Goal: Task Accomplishment & Management: Complete application form

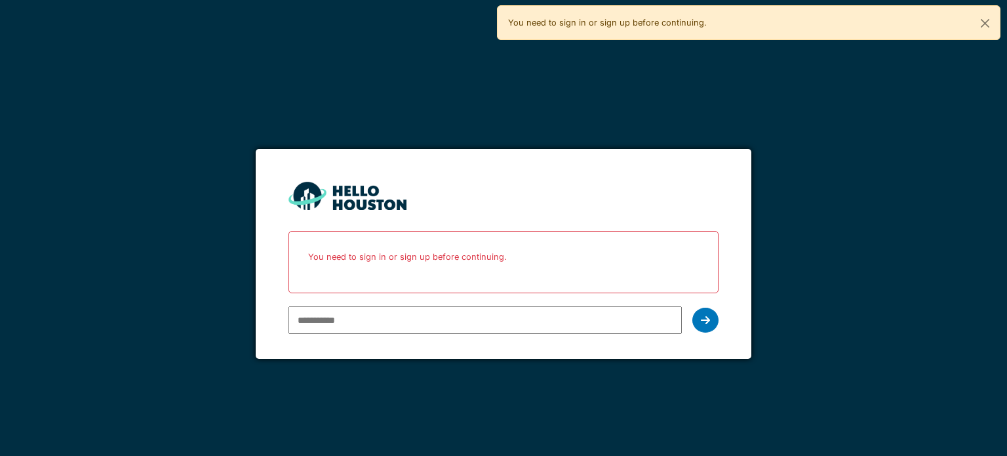
type input "**********"
click at [486, 324] on input "**********" at bounding box center [484, 320] width 393 height 28
click at [701, 322] on icon at bounding box center [705, 320] width 9 height 10
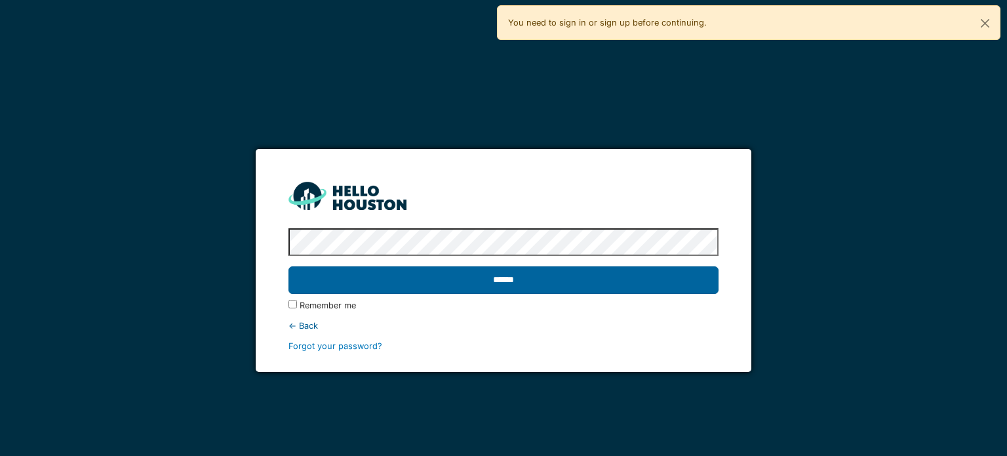
click at [611, 272] on input "******" at bounding box center [502, 280] width 429 height 28
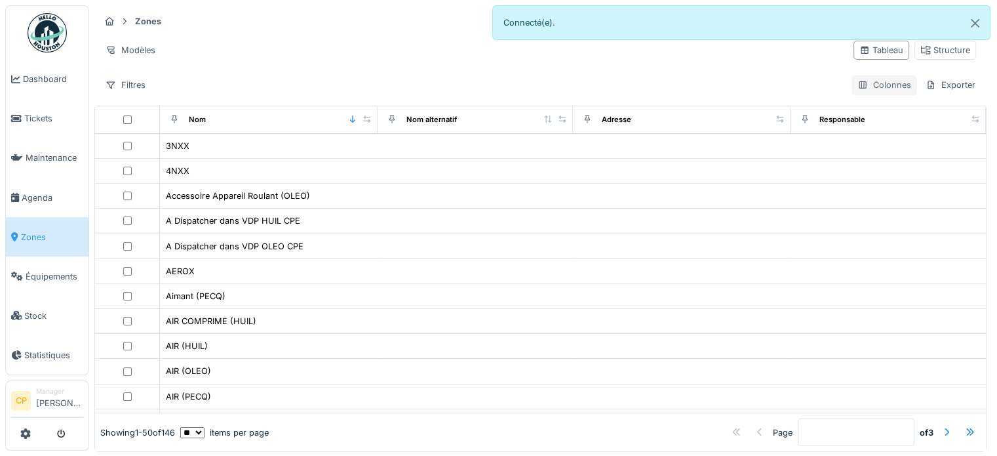
click at [873, 86] on div "Colonnes" at bounding box center [885, 84] width 66 height 19
click at [920, 45] on div "Structure" at bounding box center [945, 50] width 50 height 12
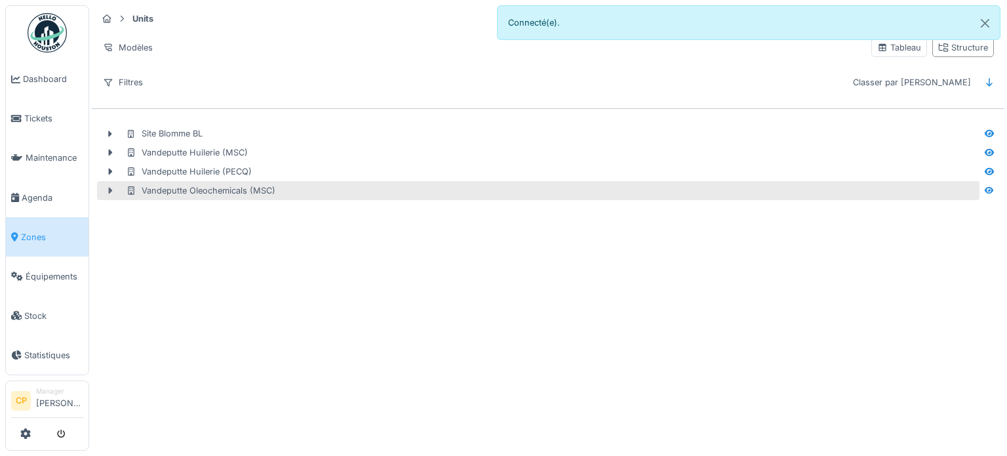
click at [109, 189] on icon at bounding box center [111, 190] width 4 height 7
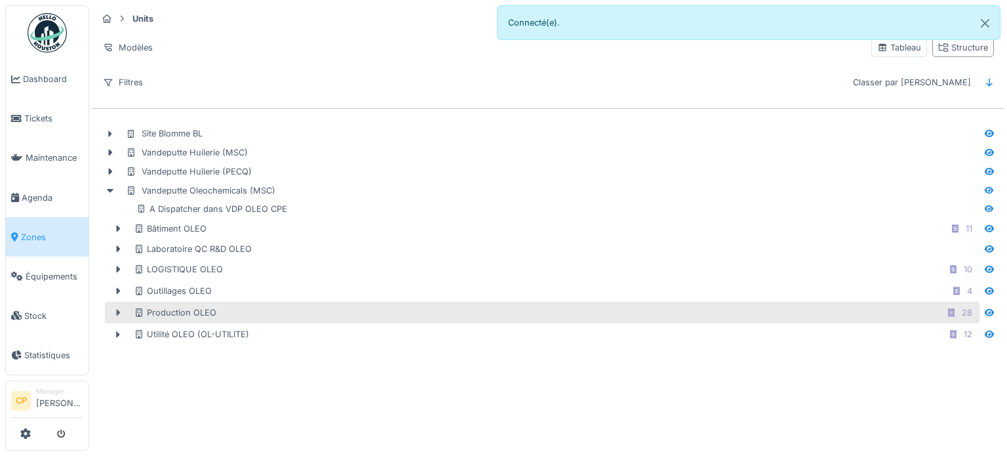
click at [121, 314] on icon at bounding box center [118, 312] width 10 height 9
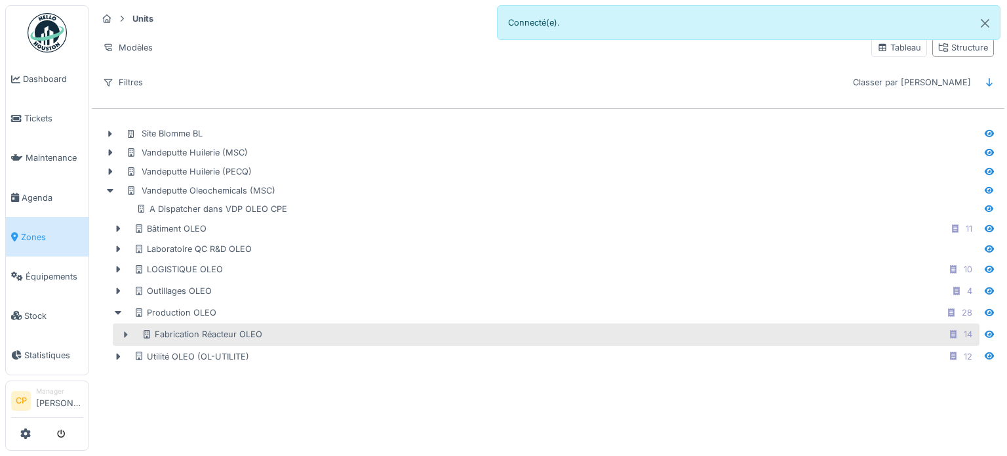
click at [128, 328] on div at bounding box center [125, 335] width 21 height 14
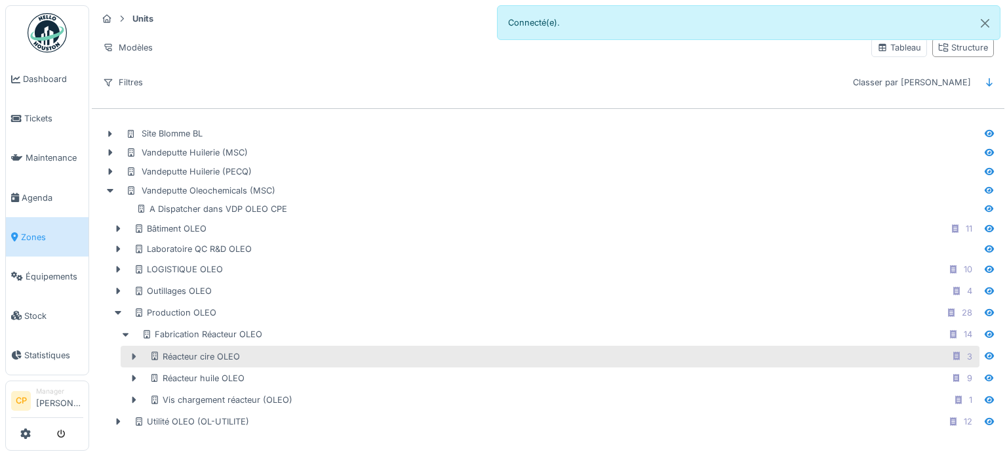
click at [136, 352] on icon at bounding box center [133, 356] width 10 height 9
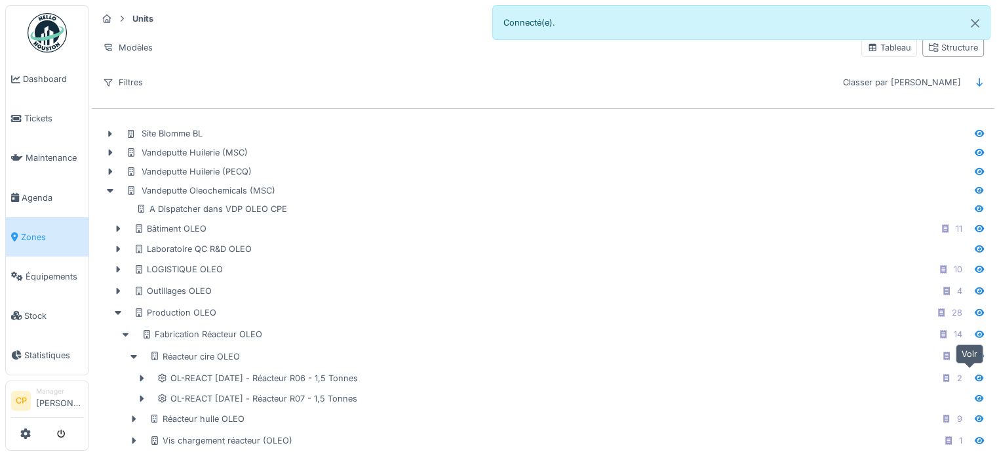
click at [975, 377] on icon at bounding box center [979, 377] width 9 height 7
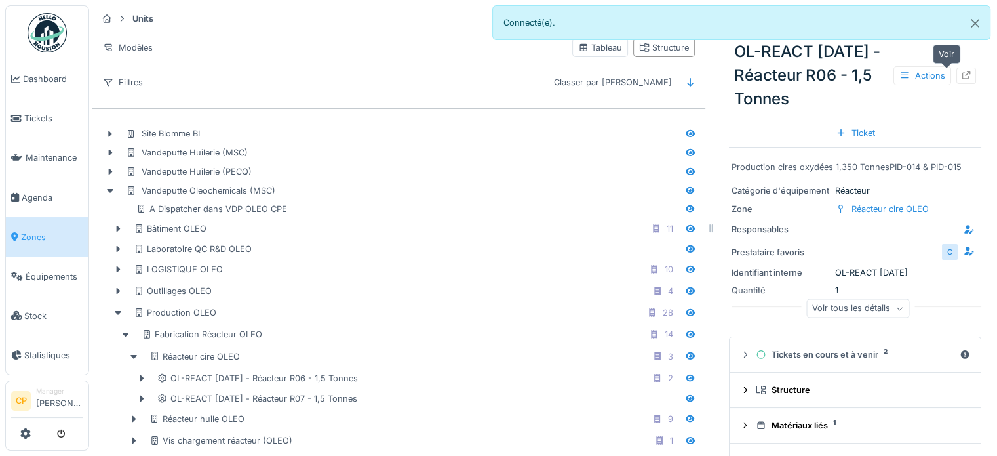
click at [961, 75] on icon at bounding box center [966, 75] width 10 height 9
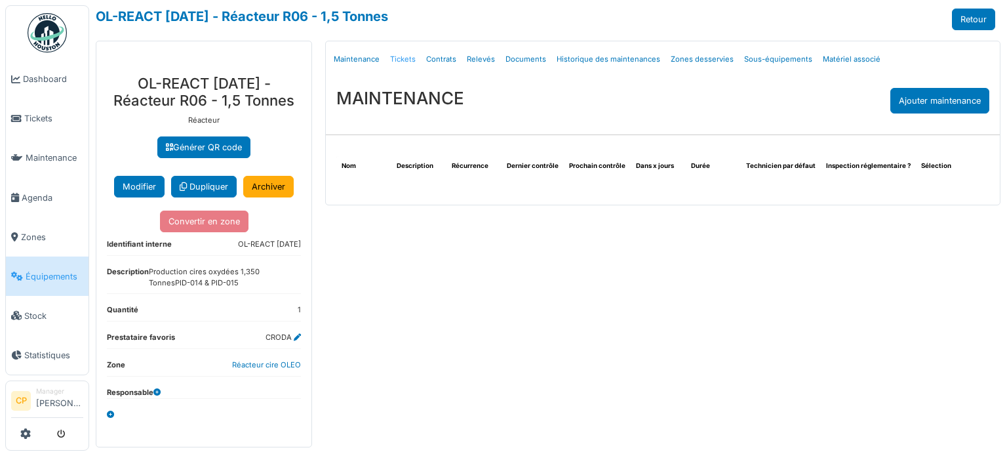
drag, startPoint x: 0, startPoint y: 0, endPoint x: 404, endPoint y: 62, distance: 409.2
click at [404, 62] on link "Tickets" at bounding box center [403, 59] width 36 height 31
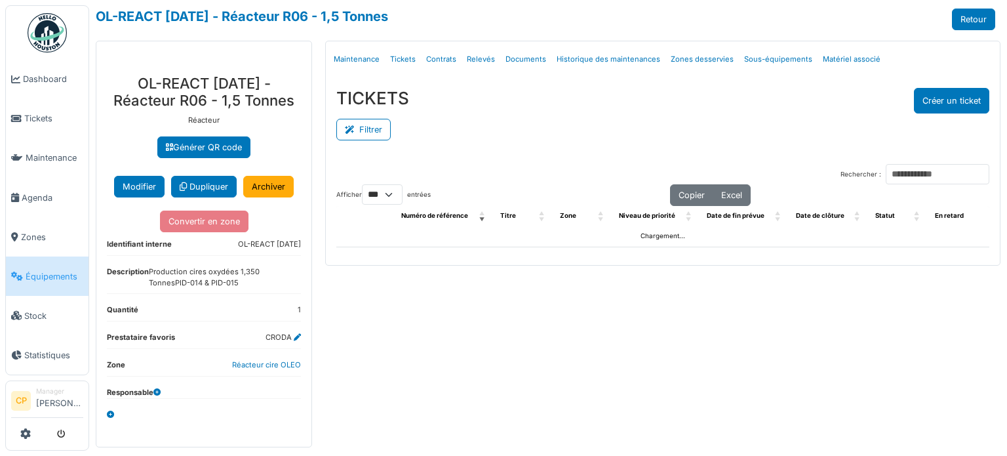
select select "***"
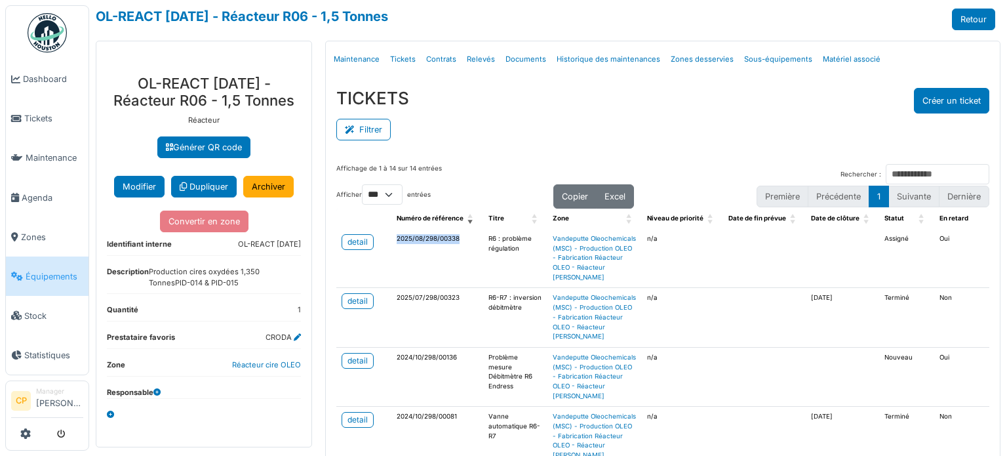
drag, startPoint x: 456, startPoint y: 236, endPoint x: 388, endPoint y: 240, distance: 68.3
click at [391, 240] on td "2025/08/298/00338" at bounding box center [437, 258] width 92 height 59
copy td "2025/08/298/00338"
click at [50, 115] on span "Tickets" at bounding box center [53, 118] width 59 height 12
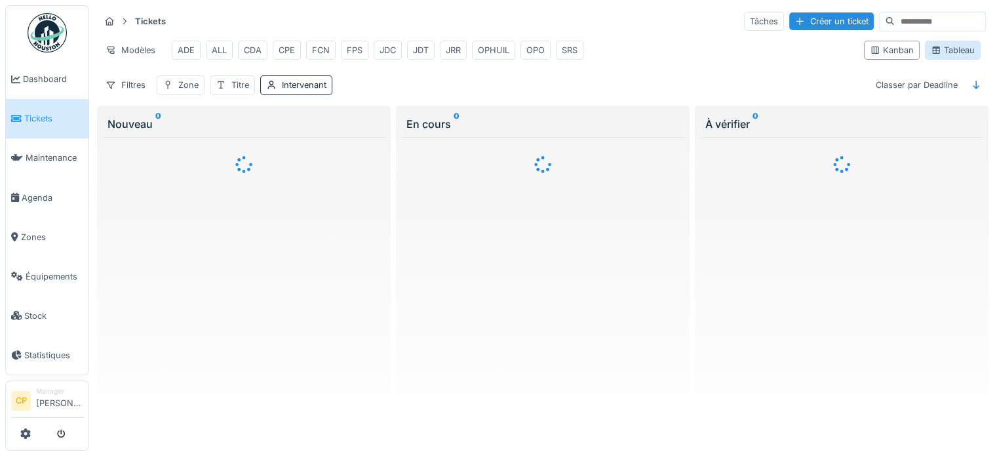
click at [956, 51] on div "Tableau" at bounding box center [953, 50] width 44 height 12
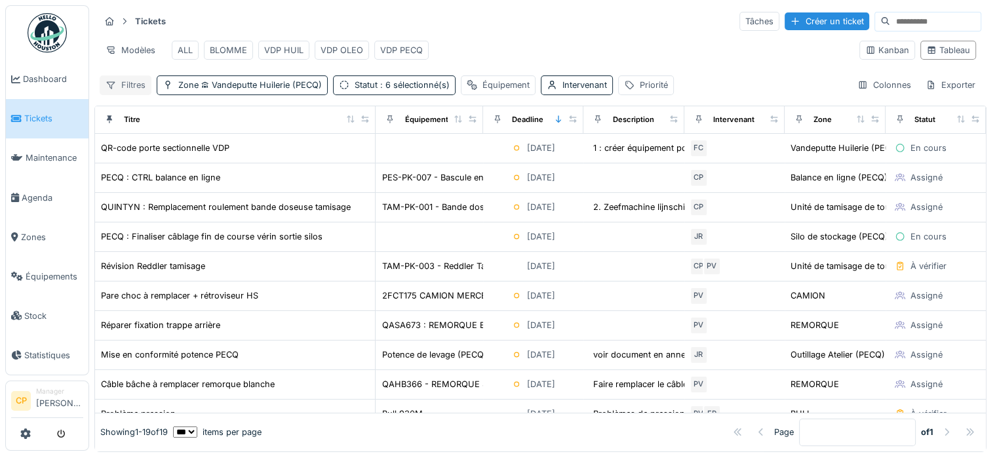
click at [125, 88] on div "Filtres" at bounding box center [126, 84] width 52 height 19
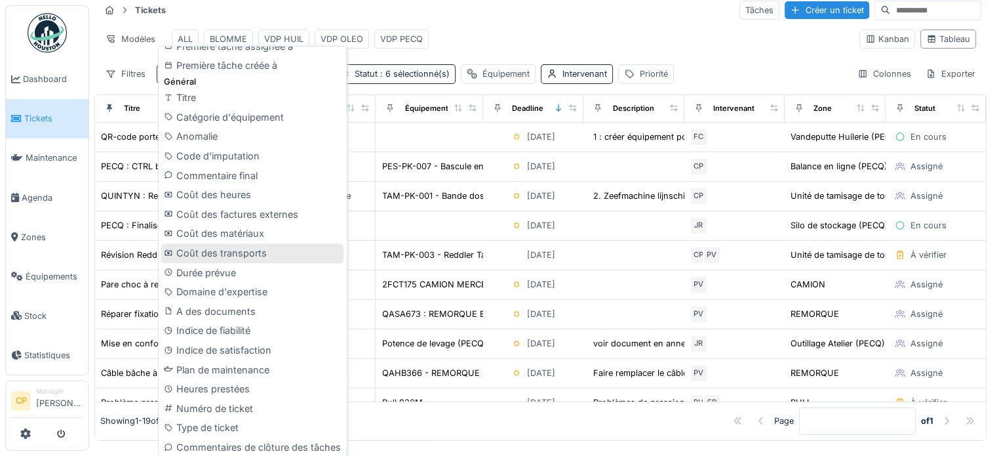
scroll to position [455, 0]
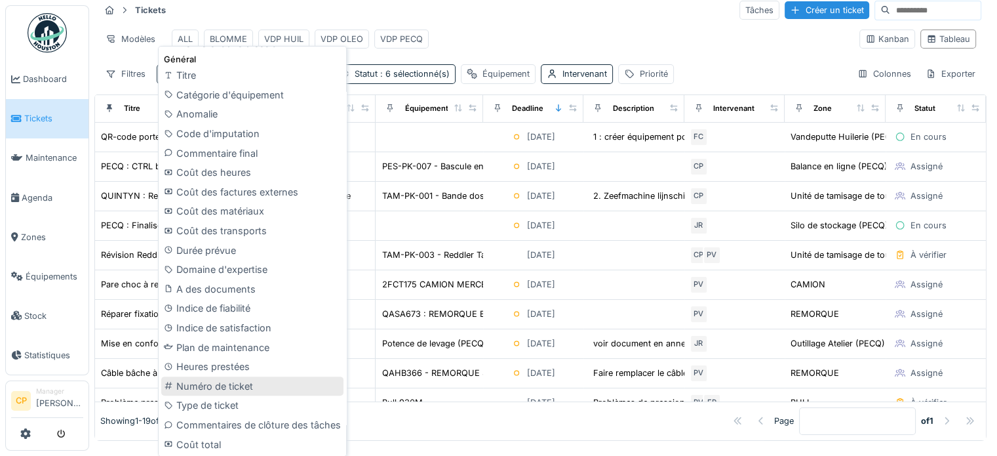
click at [260, 389] on div "Numéro de ticket" at bounding box center [252, 386] width 182 height 20
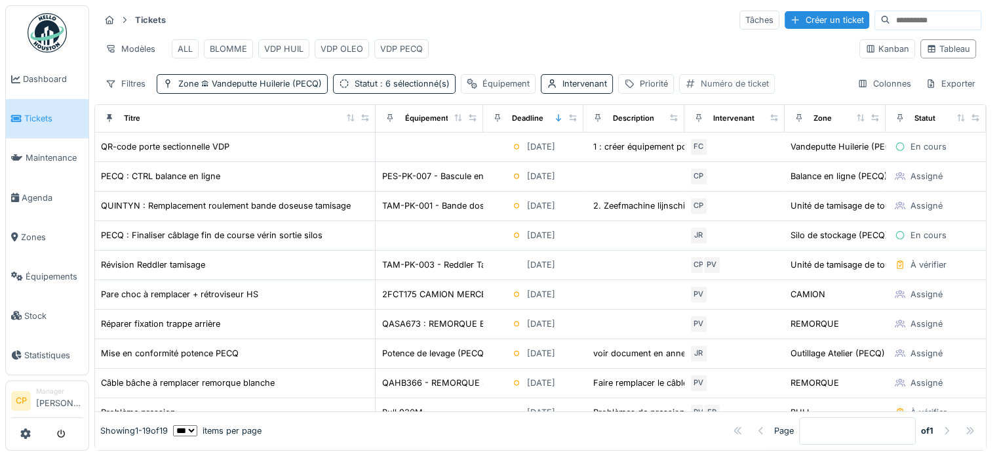
click at [709, 80] on div "Numéro de ticket" at bounding box center [735, 83] width 68 height 12
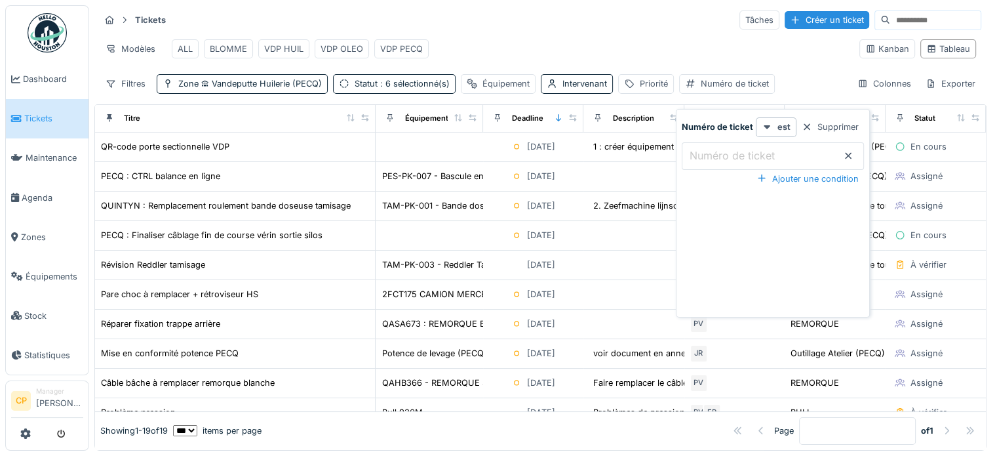
click at [718, 147] on label "Numéro de ticket" at bounding box center [732, 155] width 90 height 16
click at [718, 142] on ticket_Y2MzQ "Numéro de ticket" at bounding box center [773, 156] width 182 height 28
paste ticket_Y2MzQ "**********"
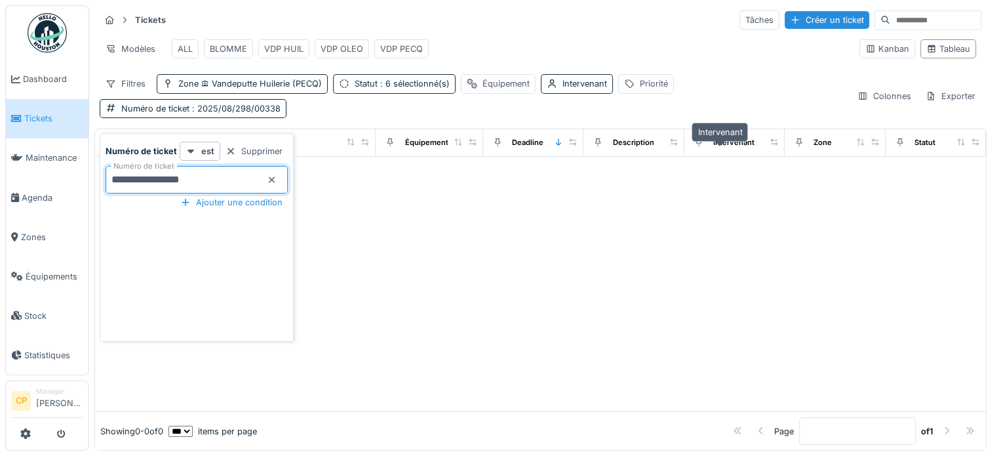
type ticket_Y2MzQ "**********"
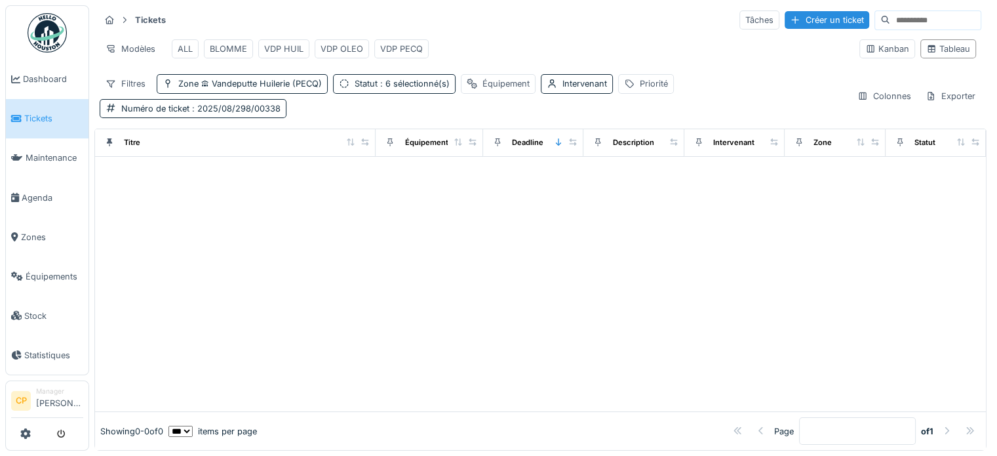
click at [727, 81] on div "Filtres Zone Vandeputte Huilerie (PECQ) Statut : 6 sélectionné(s) Équipement In…" at bounding box center [473, 95] width 747 height 43
click at [185, 43] on div "ALL" at bounding box center [185, 49] width 15 height 12
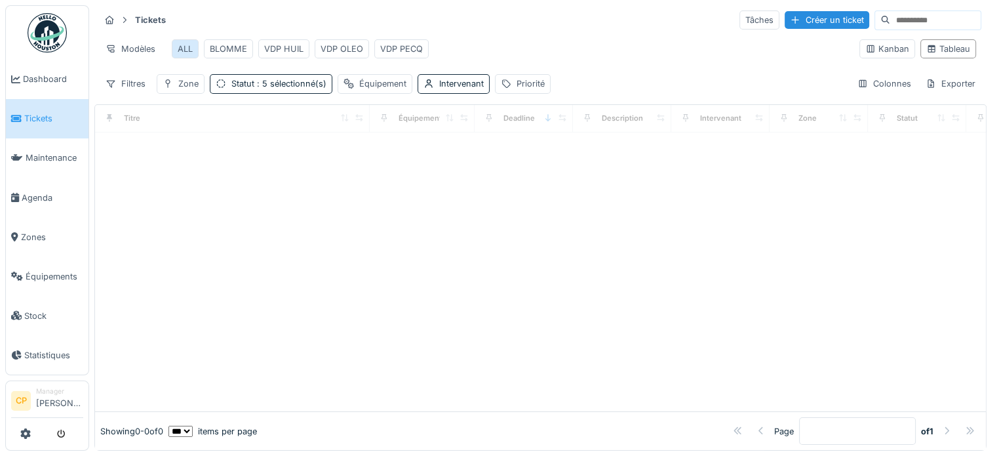
scroll to position [0, 0]
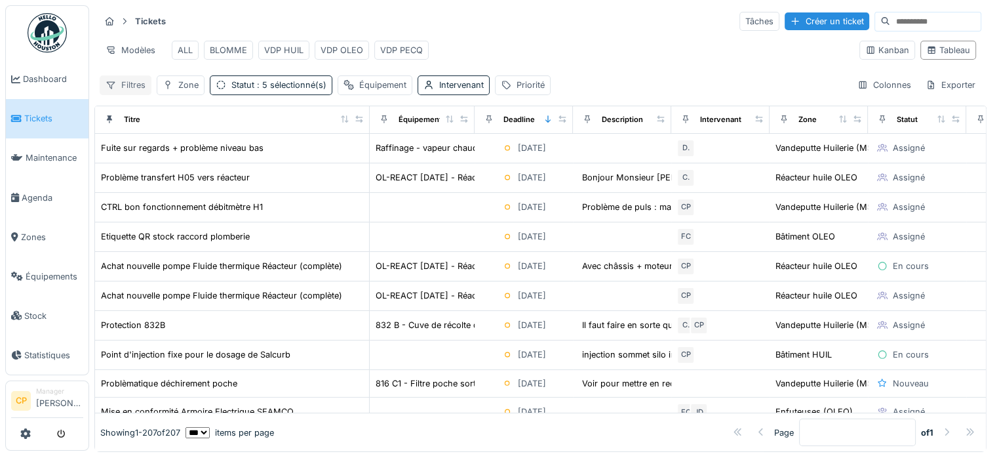
click at [132, 91] on div "Filtres" at bounding box center [126, 84] width 52 height 19
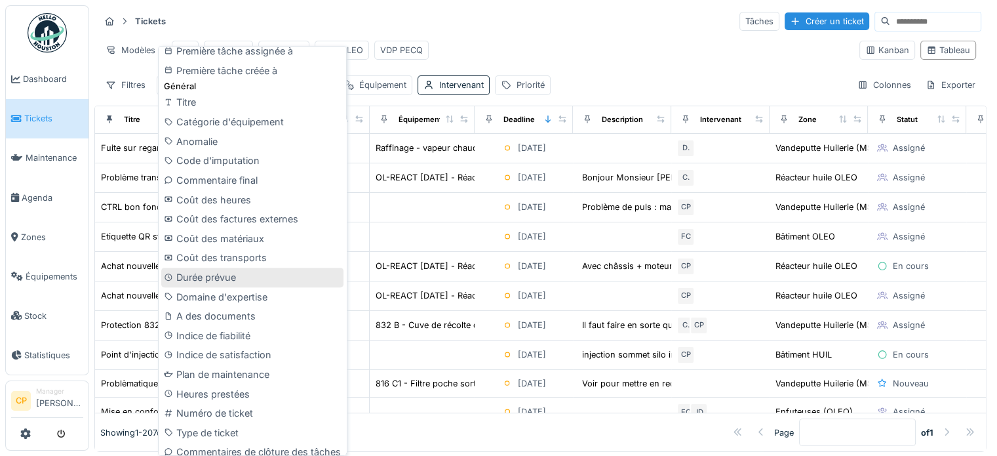
scroll to position [455, 0]
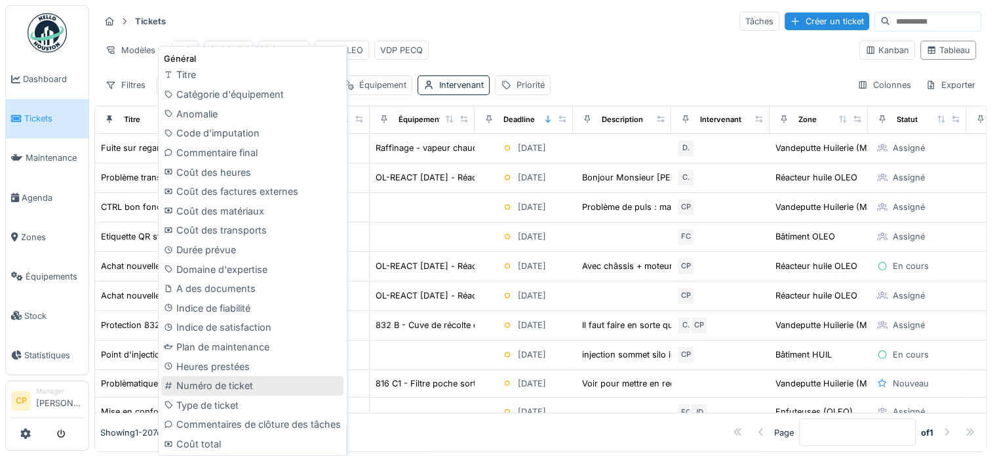
click at [225, 387] on div "Numéro de ticket" at bounding box center [252, 386] width 182 height 20
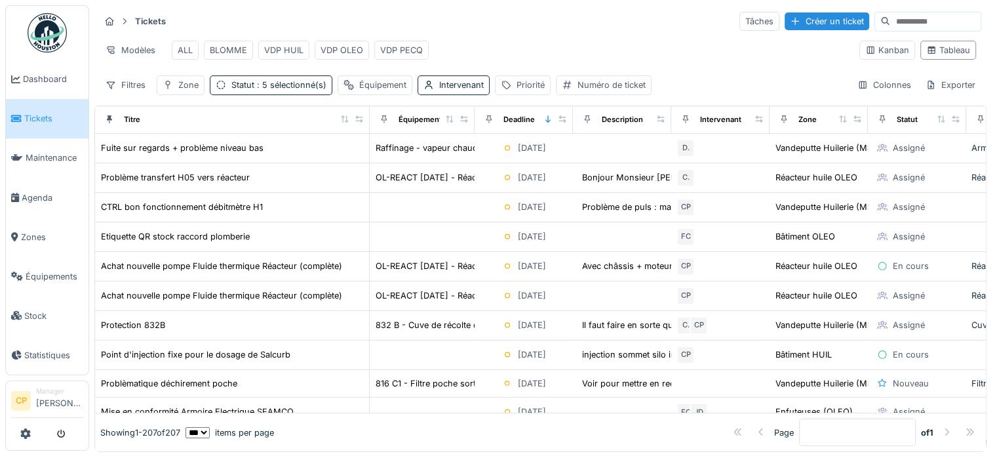
click at [628, 91] on div "Numéro de ticket" at bounding box center [612, 85] width 68 height 12
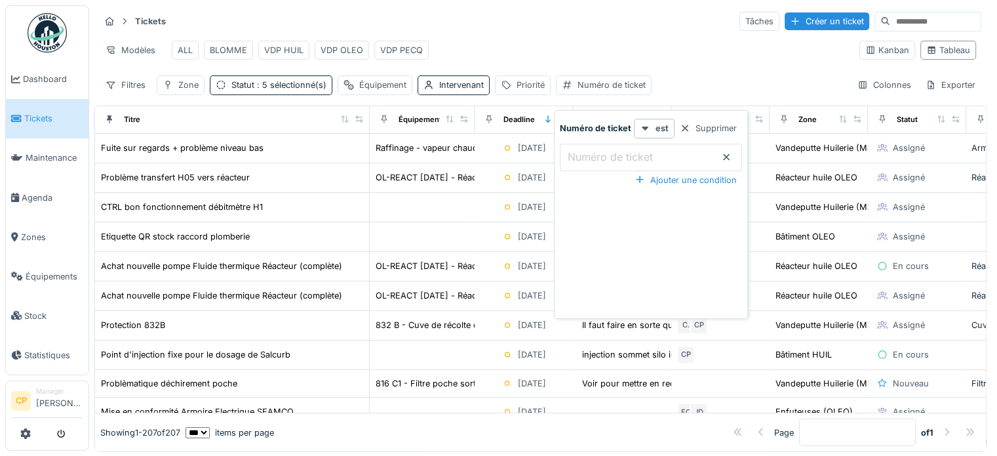
click at [608, 157] on label "Numéro de ticket" at bounding box center [610, 157] width 90 height 16
click at [608, 157] on ticket_E5MDU "Numéro de ticket" at bounding box center [651, 158] width 182 height 28
paste ticket_E5MDU "**********"
type ticket_E5MDU "**********"
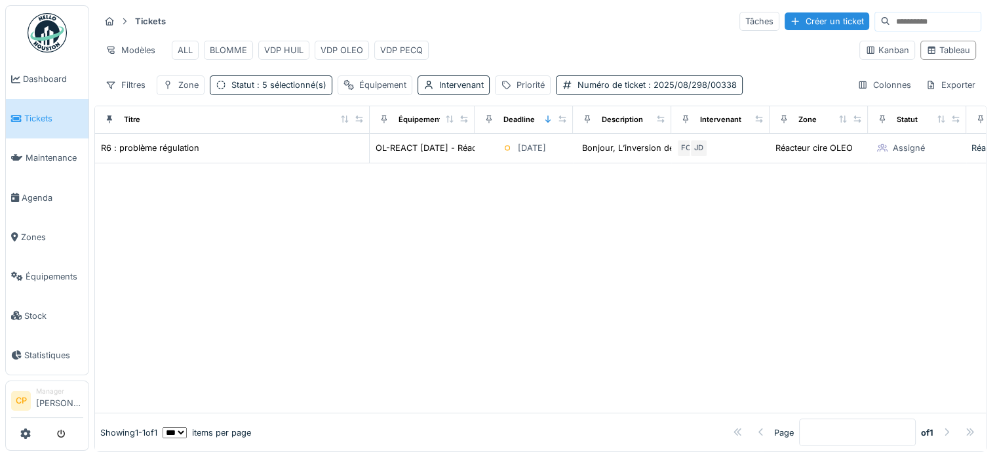
click at [585, 36] on div "Modèles ALL BLOMME VDP HUIL VDP OLEO VDP PECQ" at bounding box center [474, 49] width 749 height 29
click at [665, 90] on span ": 2025/08/298/00338" at bounding box center [691, 85] width 91 height 10
click at [721, 156] on icon at bounding box center [726, 157] width 10 height 9
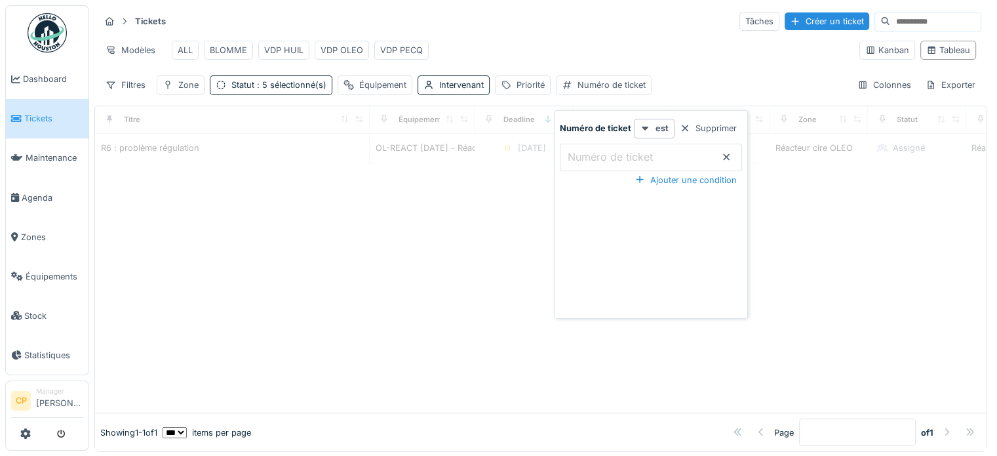
click at [587, 49] on div "Modèles ALL BLOMME VDP HUIL VDP OLEO VDP PECQ" at bounding box center [474, 49] width 749 height 29
click at [138, 47] on div "Modèles" at bounding box center [131, 50] width 62 height 19
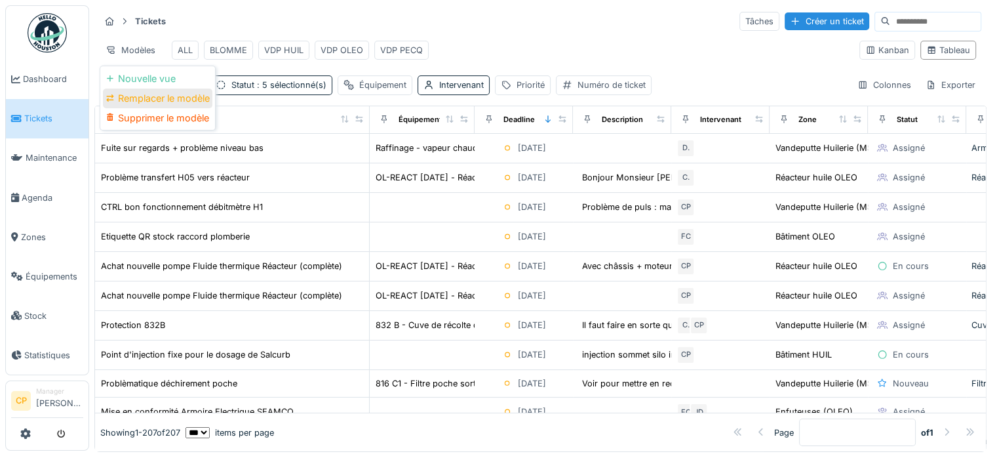
click at [187, 99] on div "Remplacer le modèle" at bounding box center [157, 98] width 109 height 20
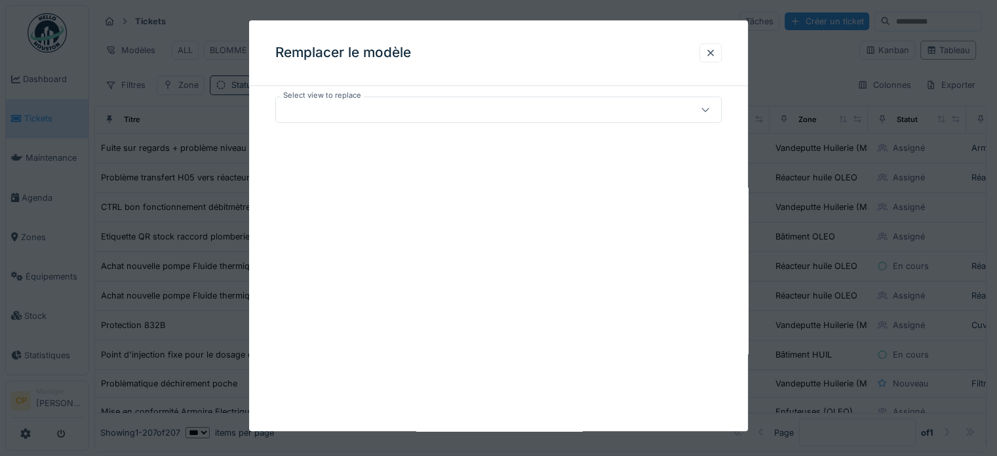
click at [388, 111] on div at bounding box center [471, 109] width 380 height 14
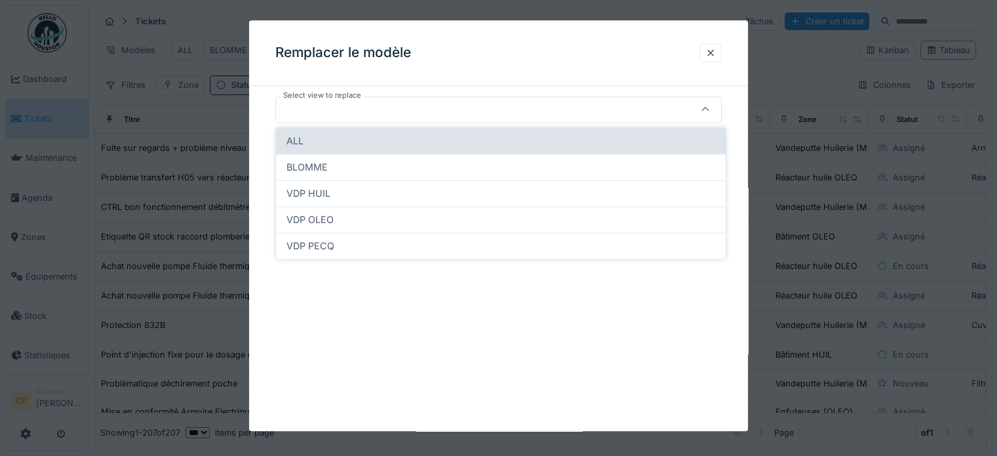
click at [328, 138] on div "ALL" at bounding box center [500, 141] width 429 height 14
type input "*****"
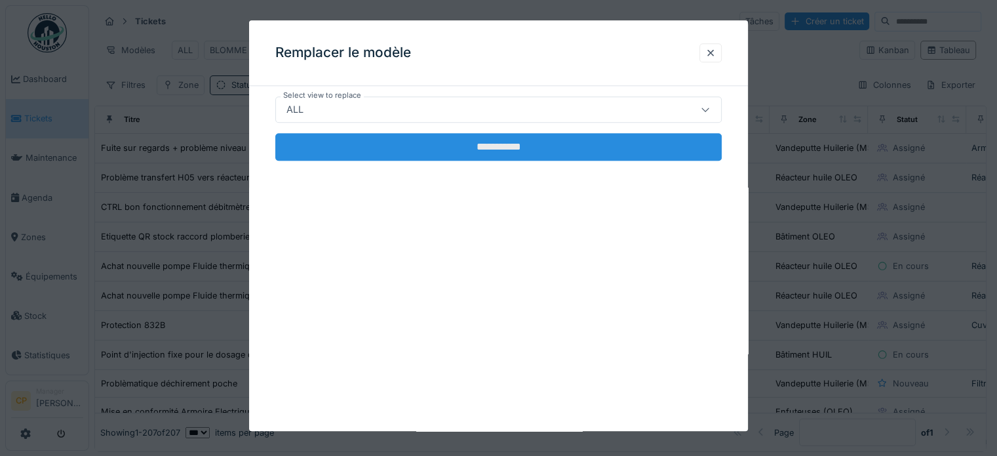
click at [430, 156] on input "**********" at bounding box center [498, 147] width 446 height 28
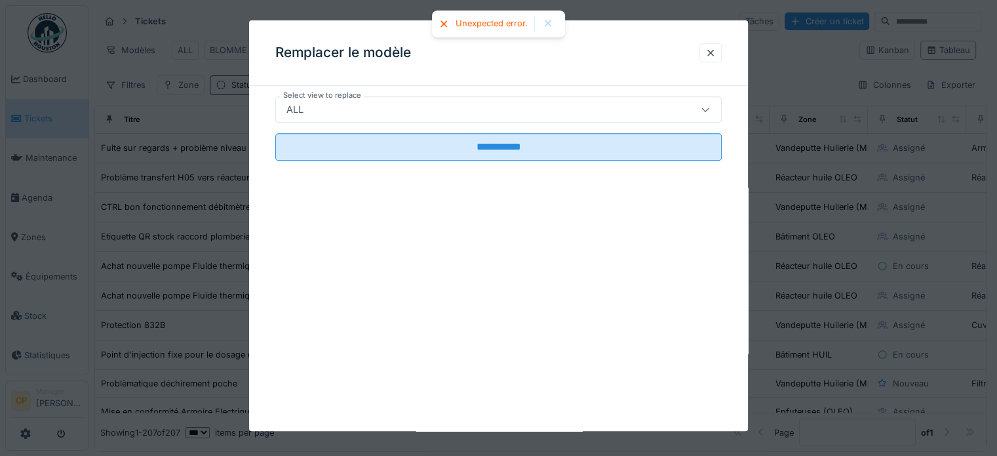
click at [478, 117] on div "ALL" at bounding box center [498, 109] width 446 height 26
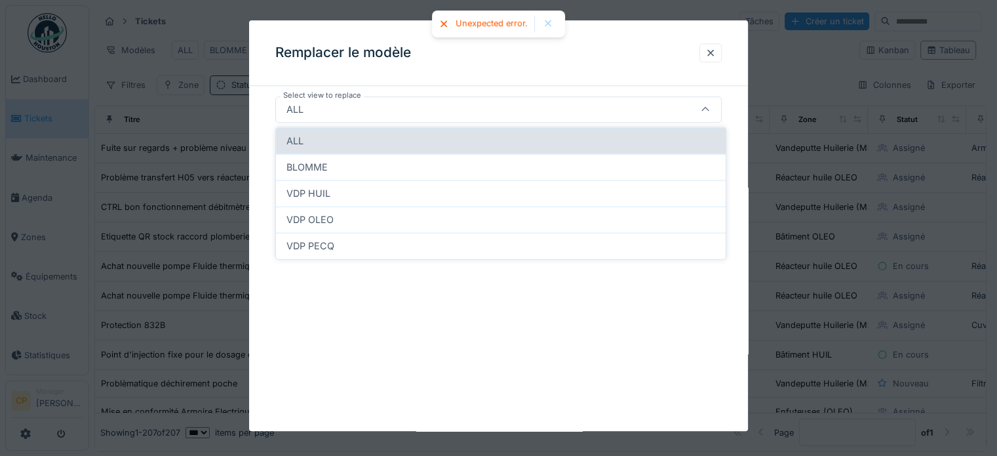
click at [336, 145] on div "ALL" at bounding box center [500, 141] width 429 height 14
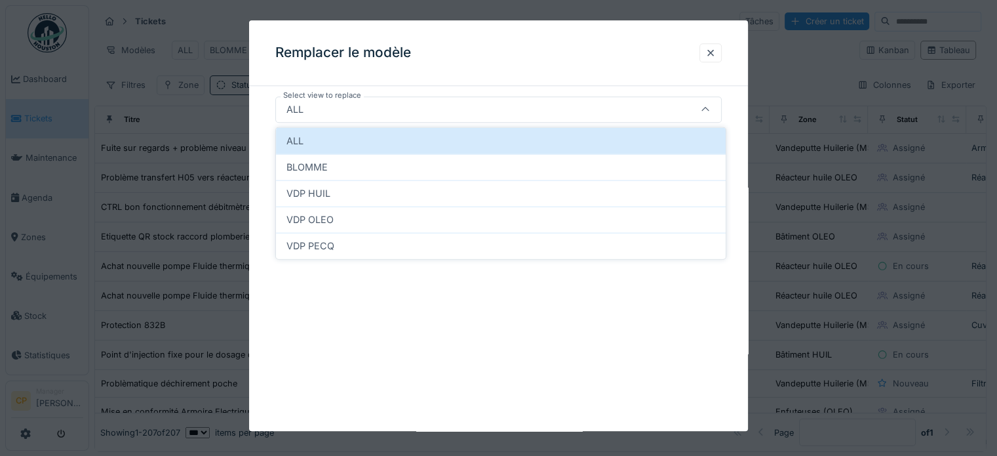
click at [393, 320] on div "**********" at bounding box center [498, 225] width 499 height 410
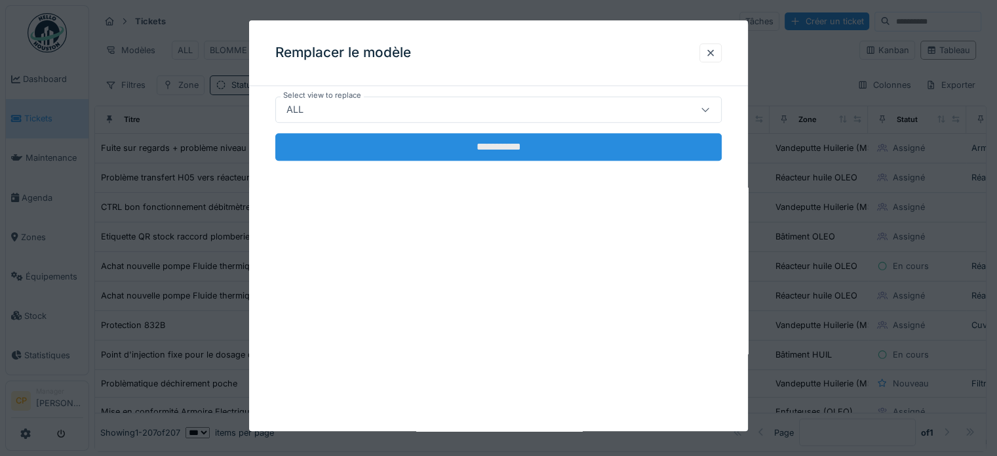
click at [500, 140] on input "**********" at bounding box center [498, 147] width 446 height 28
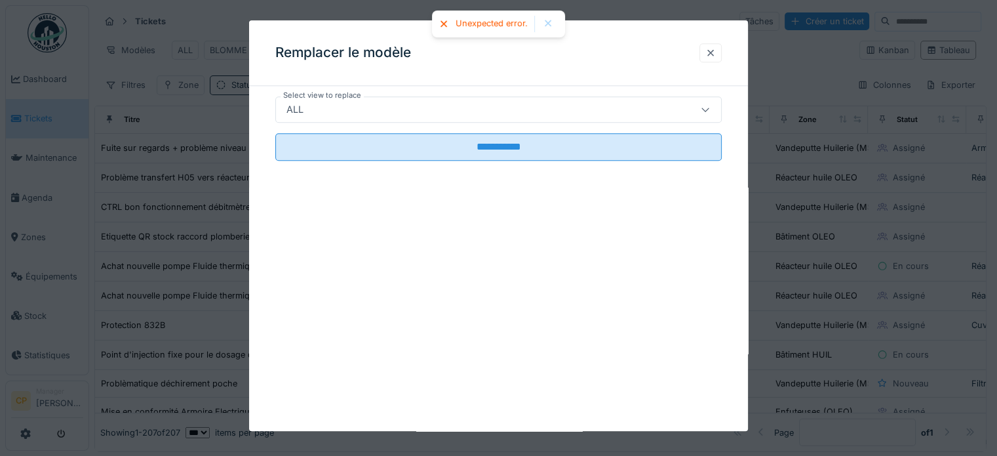
click at [716, 55] on div at bounding box center [710, 53] width 10 height 12
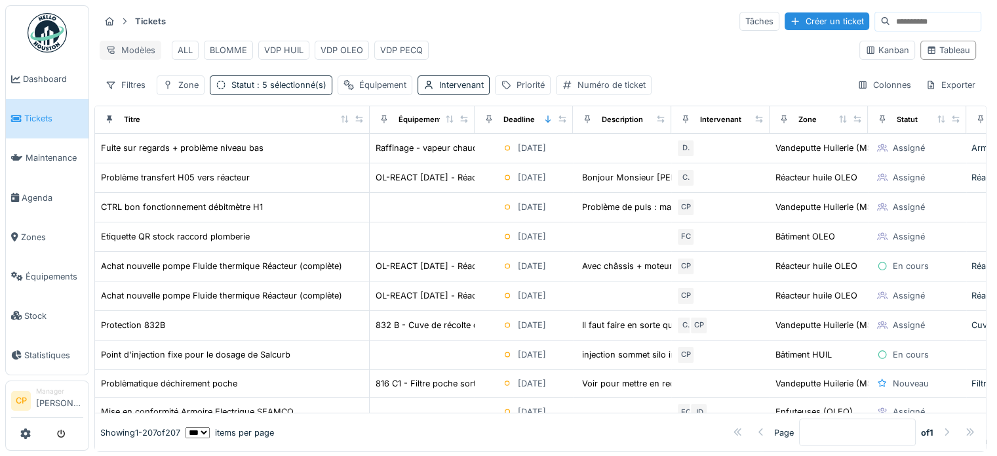
click at [136, 48] on div "Modèles" at bounding box center [131, 50] width 62 height 19
click at [159, 79] on div "Nouvelle vue" at bounding box center [157, 79] width 109 height 20
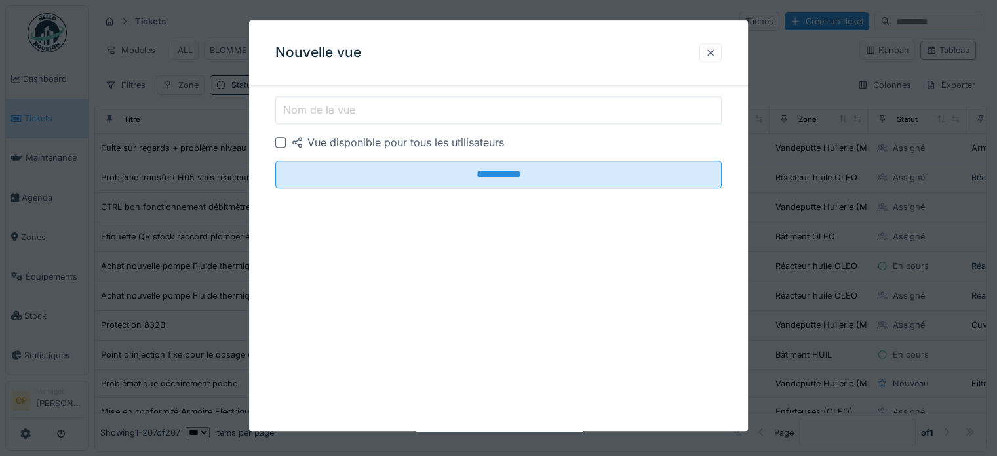
click at [370, 109] on input "Nom de la vue" at bounding box center [498, 110] width 446 height 28
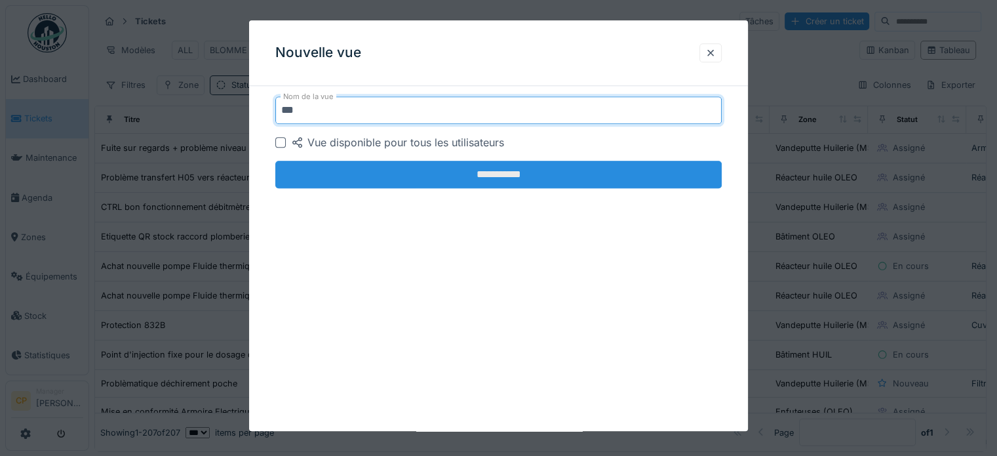
type input "***"
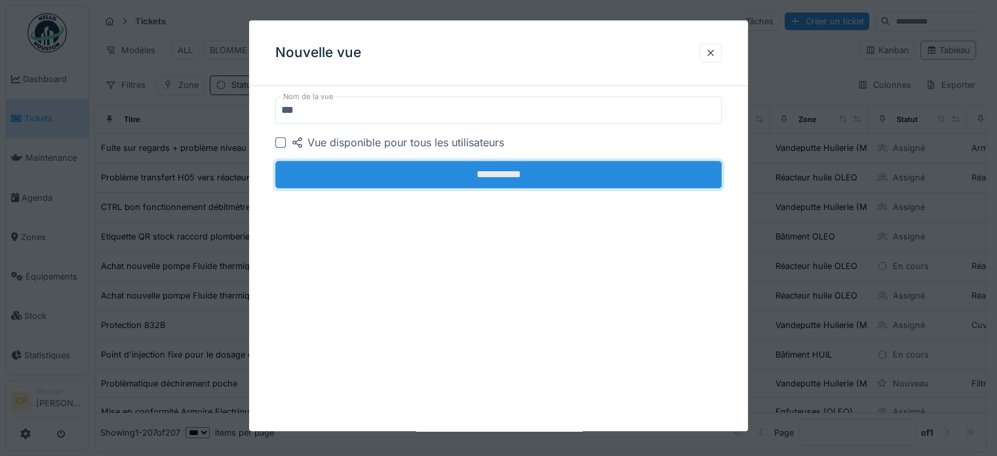
click at [481, 175] on input "**********" at bounding box center [498, 175] width 446 height 28
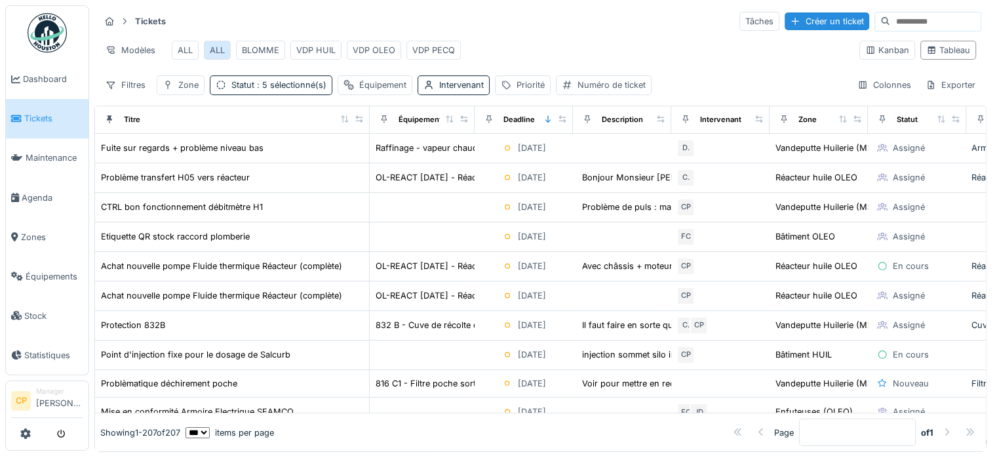
click at [220, 46] on div "ALL" at bounding box center [217, 50] width 15 height 12
click at [181, 49] on div "ALL" at bounding box center [185, 50] width 15 height 12
click at [124, 50] on div "Modèles" at bounding box center [131, 50] width 62 height 19
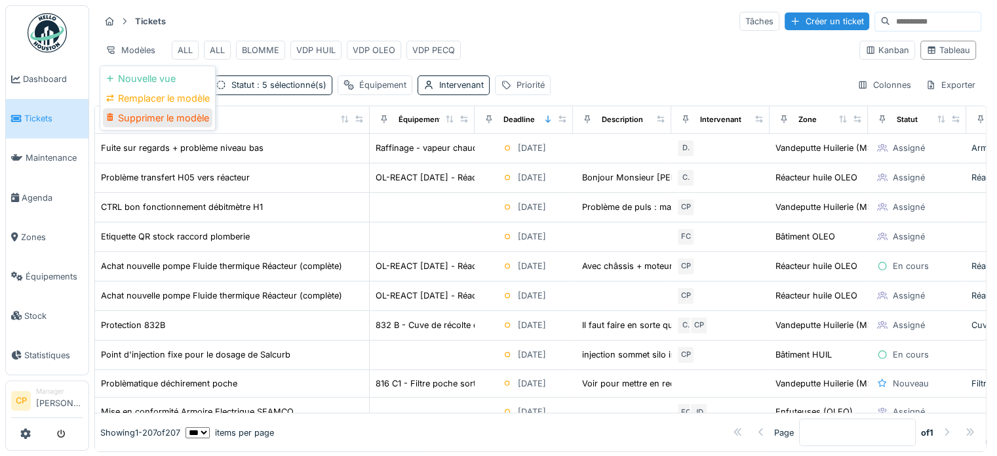
click at [191, 117] on div "Supprimer le modèle" at bounding box center [157, 118] width 109 height 20
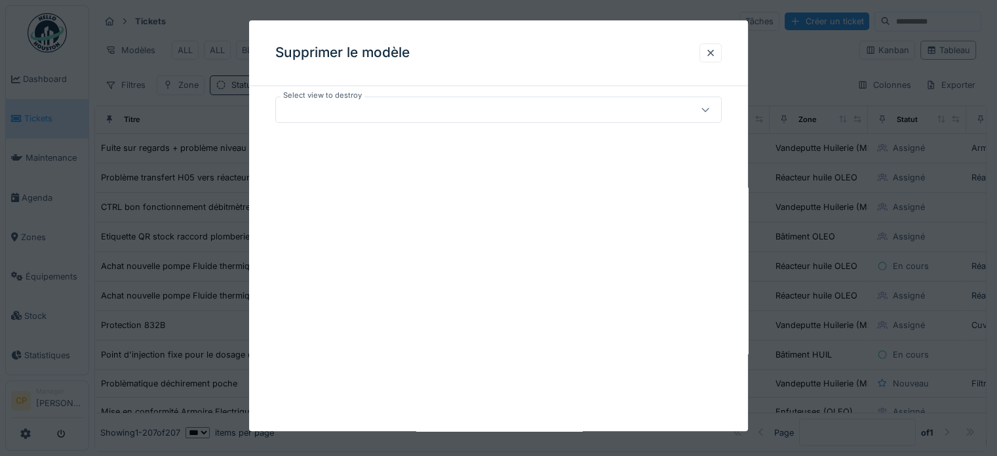
click at [397, 109] on div at bounding box center [471, 109] width 380 height 14
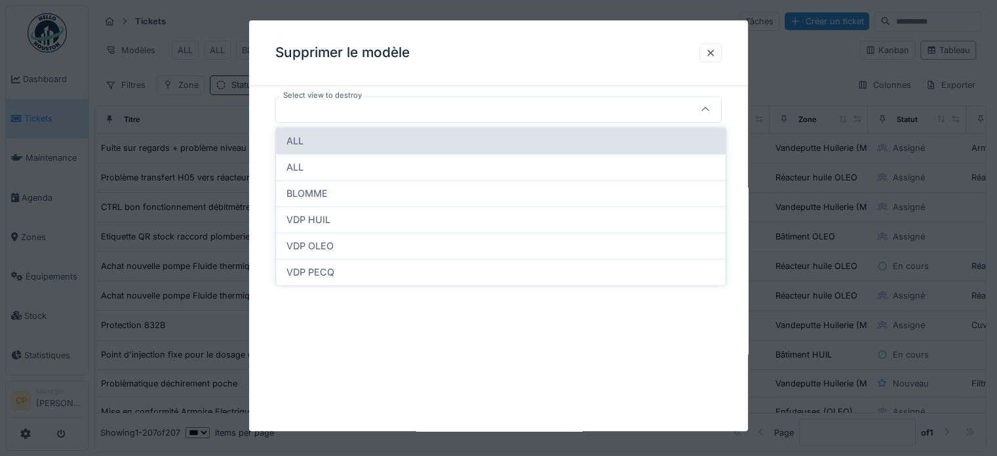
click at [355, 140] on div "ALL" at bounding box center [500, 141] width 429 height 14
type input "*****"
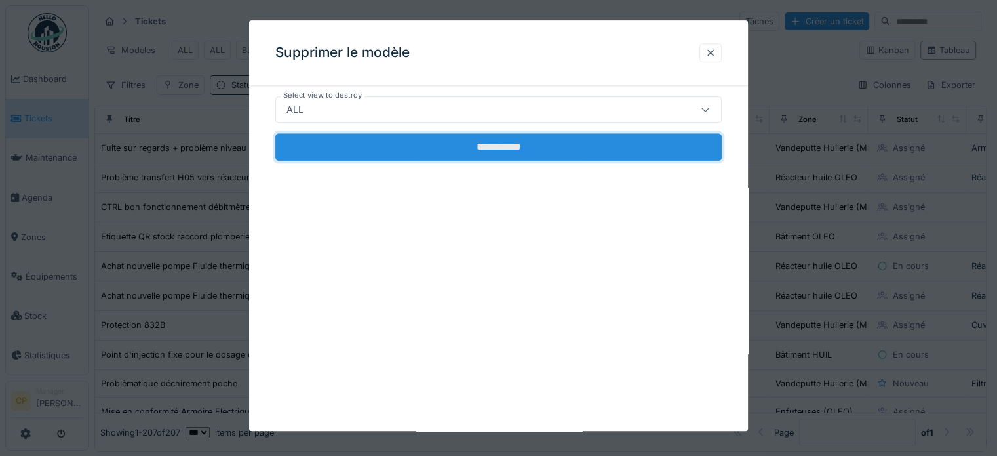
click at [515, 146] on input "**********" at bounding box center [498, 147] width 446 height 28
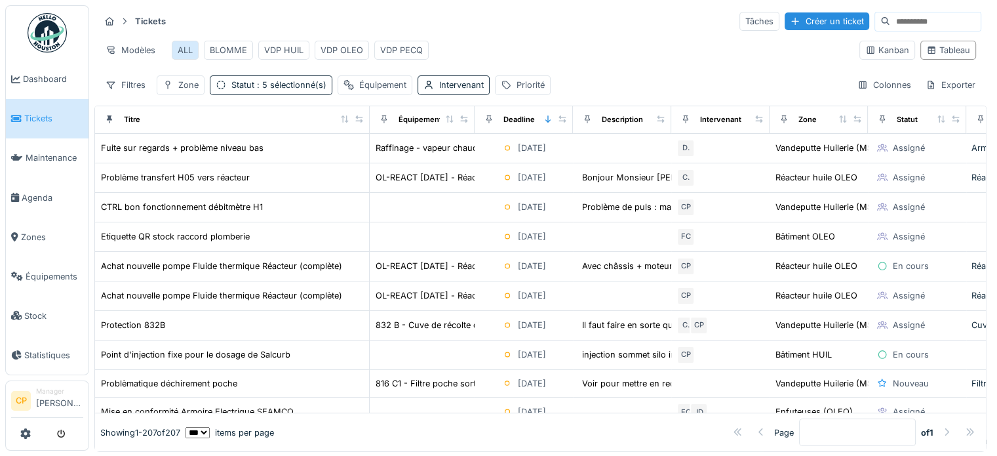
click at [181, 44] on div "ALL" at bounding box center [185, 50] width 15 height 12
click at [22, 223] on link "Zones" at bounding box center [47, 236] width 83 height 39
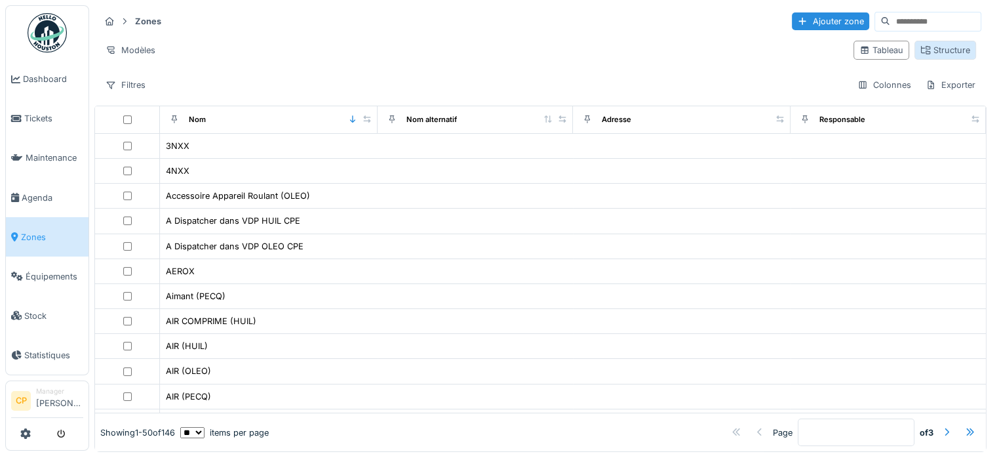
click at [944, 50] on div "Structure" at bounding box center [945, 50] width 50 height 12
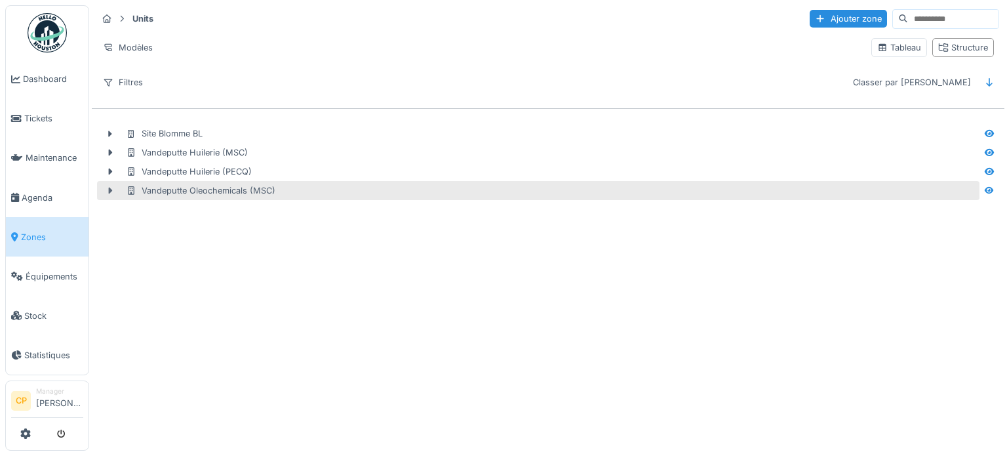
click at [106, 191] on icon at bounding box center [110, 190] width 10 height 9
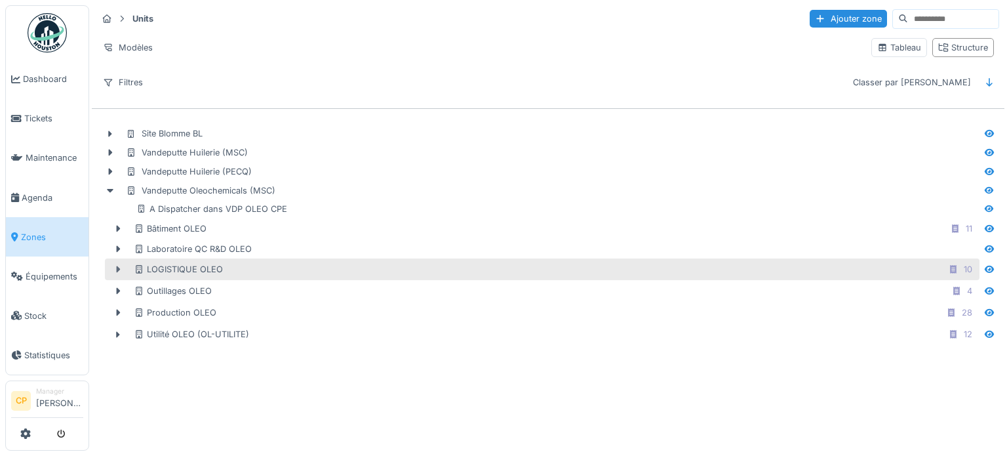
click at [117, 265] on icon at bounding box center [118, 269] width 10 height 9
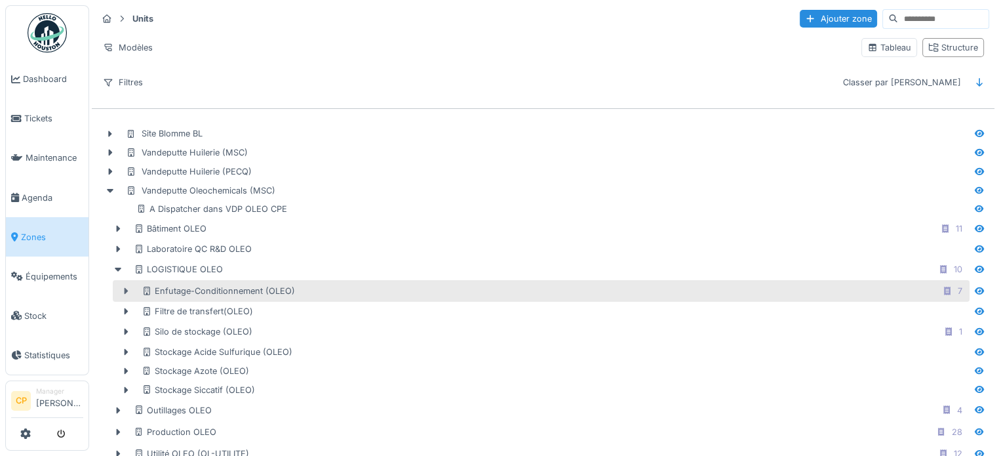
click at [131, 290] on div at bounding box center [125, 291] width 21 height 14
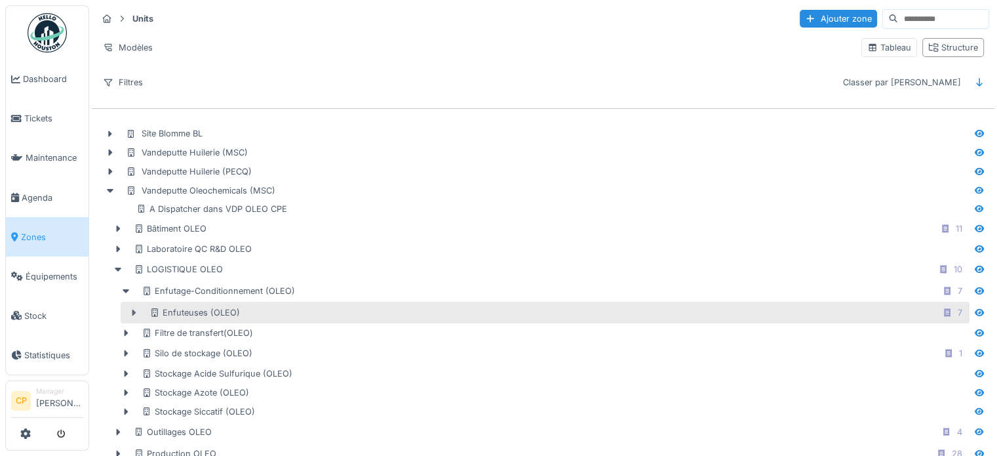
click at [140, 306] on div at bounding box center [133, 312] width 21 height 14
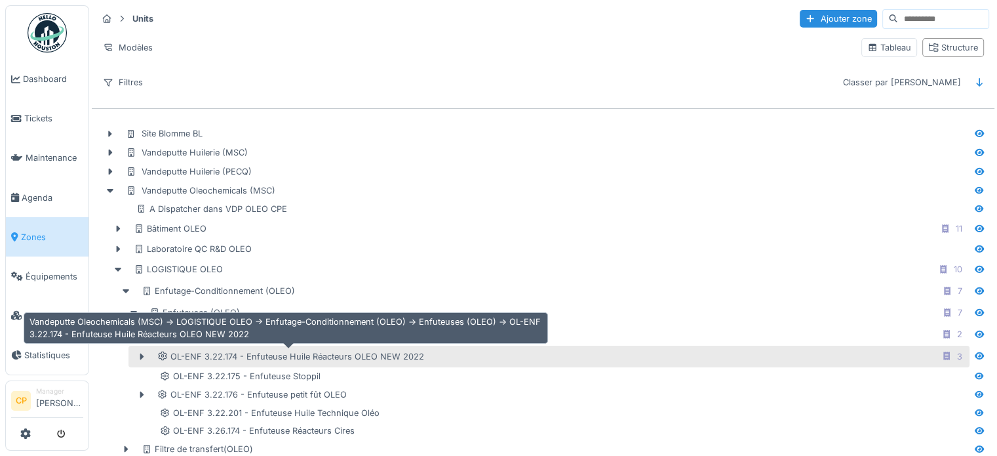
click at [241, 354] on div "OL-ENF 3.22.174 - Enfuteuse Huile Réacteurs OLEO NEW 2022" at bounding box center [290, 356] width 267 height 12
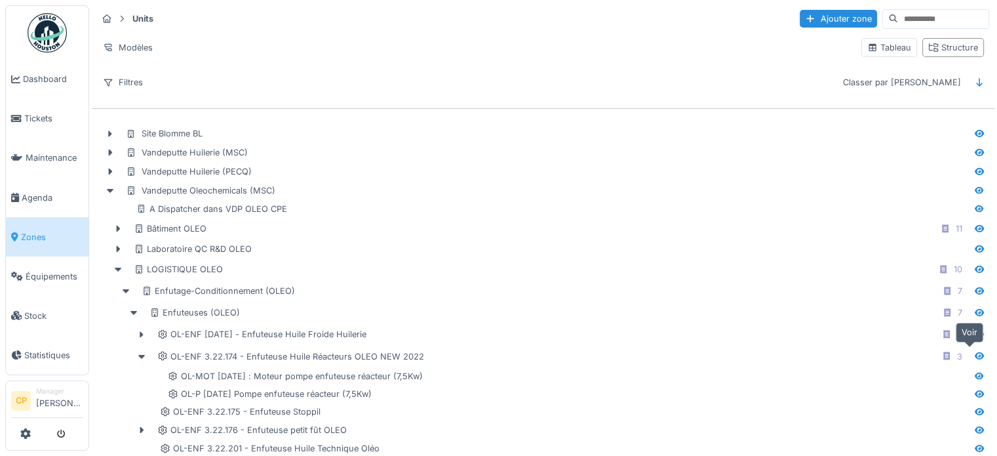
click at [974, 355] on icon at bounding box center [979, 355] width 10 height 9
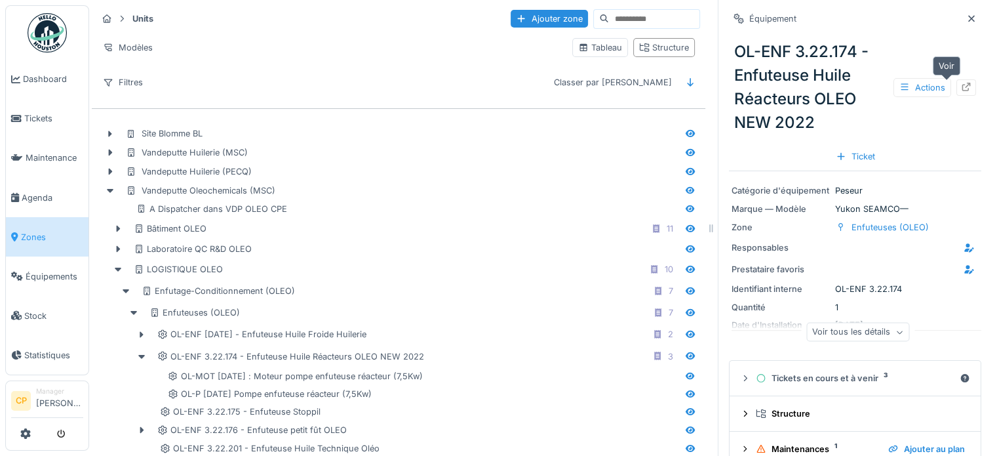
click at [961, 88] on icon at bounding box center [966, 87] width 10 height 9
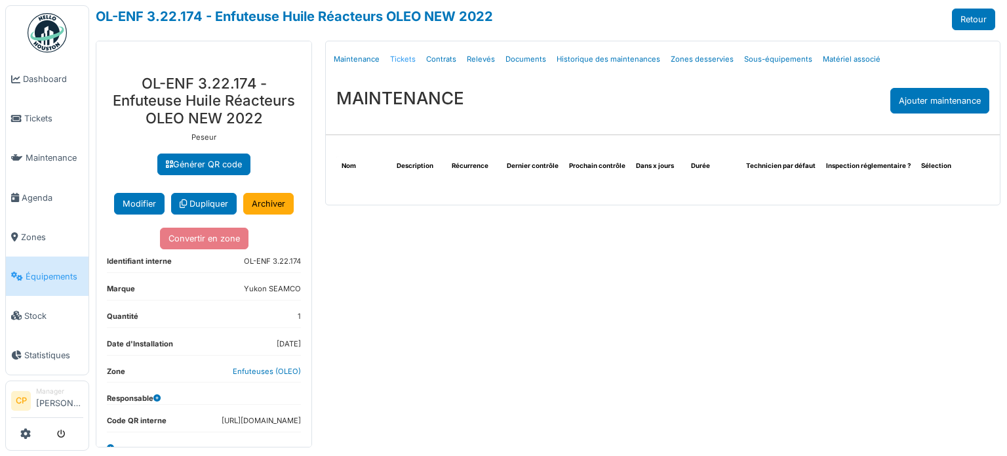
click at [399, 60] on link "Tickets" at bounding box center [403, 59] width 36 height 31
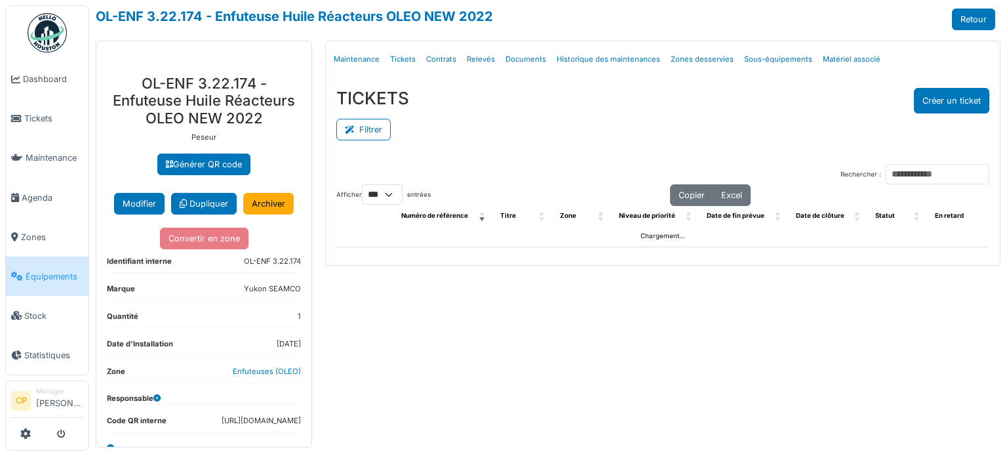
select select "***"
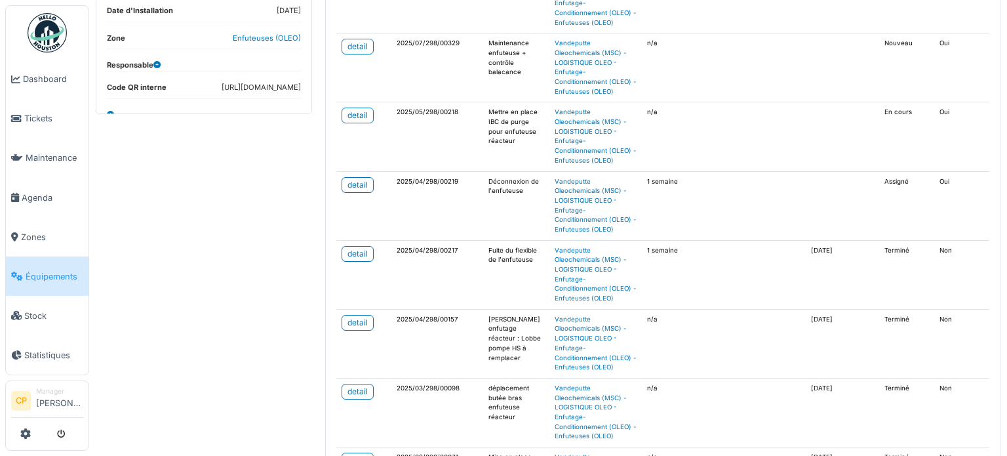
scroll to position [328, 0]
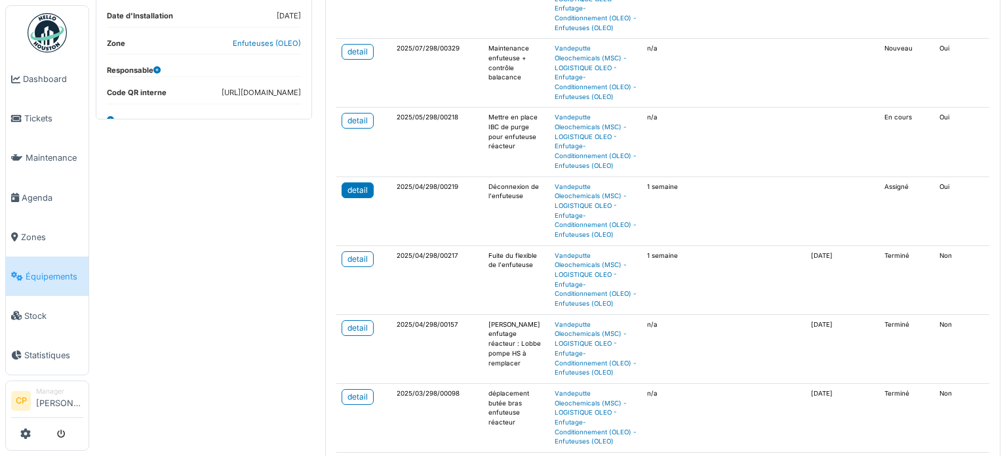
click at [364, 184] on div "detail" at bounding box center [357, 190] width 20 height 12
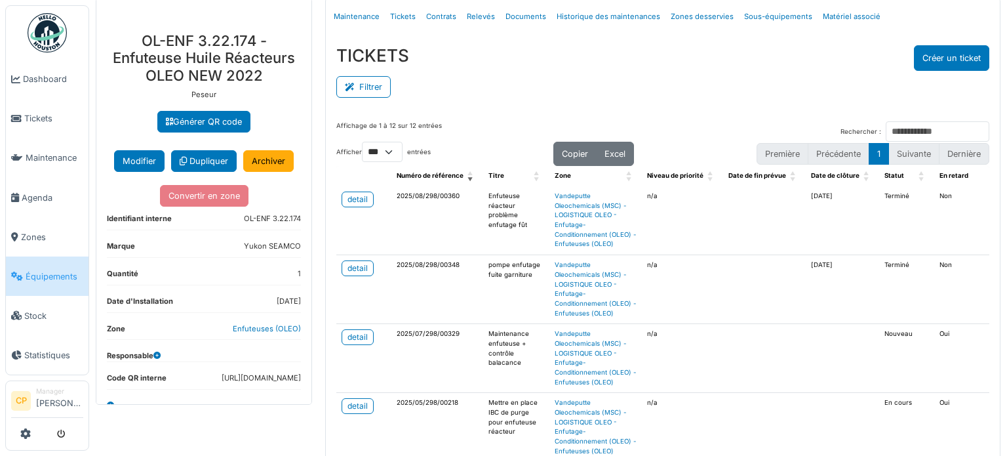
scroll to position [66, 0]
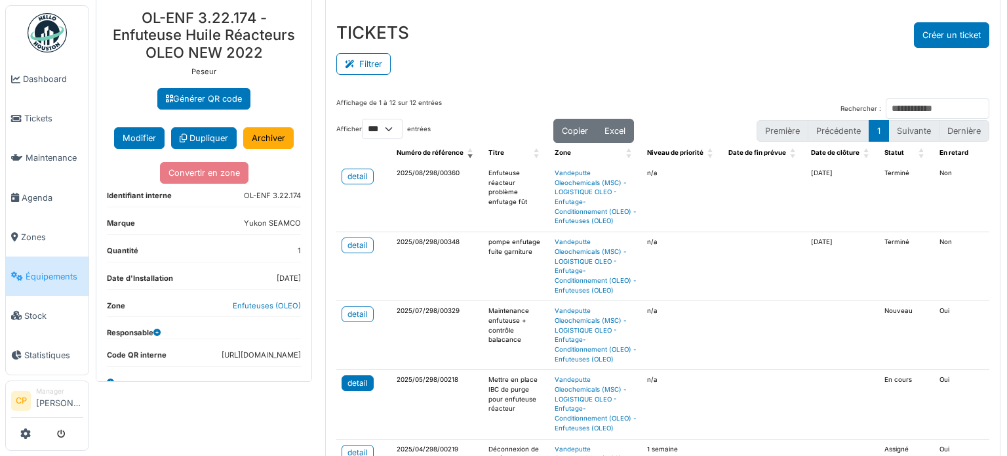
click at [350, 377] on div "detail" at bounding box center [357, 383] width 20 height 12
click at [357, 308] on div "detail" at bounding box center [357, 314] width 20 height 12
click at [353, 65] on icon at bounding box center [352, 64] width 14 height 9
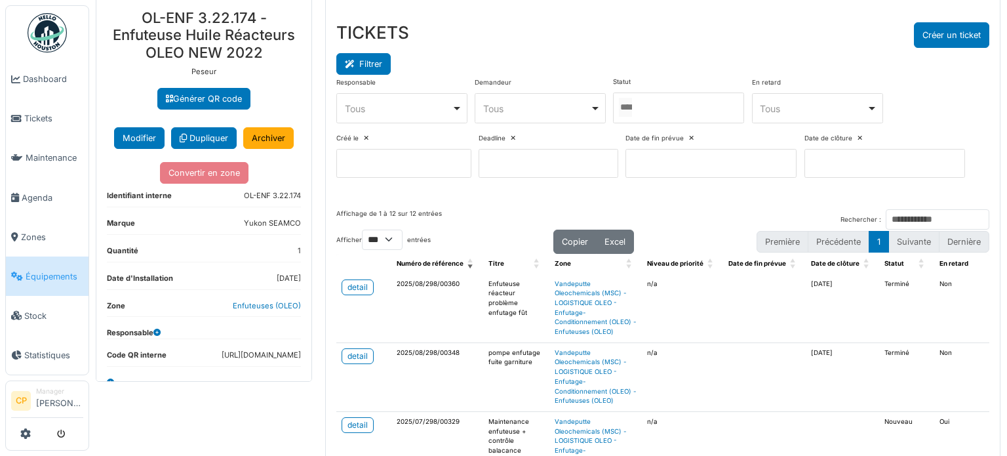
click at [353, 65] on icon at bounding box center [352, 64] width 14 height 9
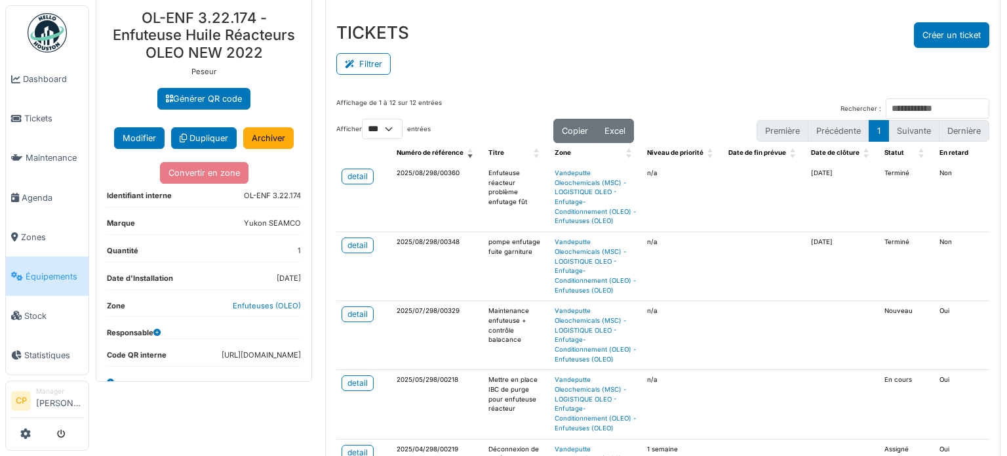
click at [357, 153] on th at bounding box center [363, 153] width 55 height 20
click at [909, 149] on th "Statut" at bounding box center [906, 153] width 55 height 20
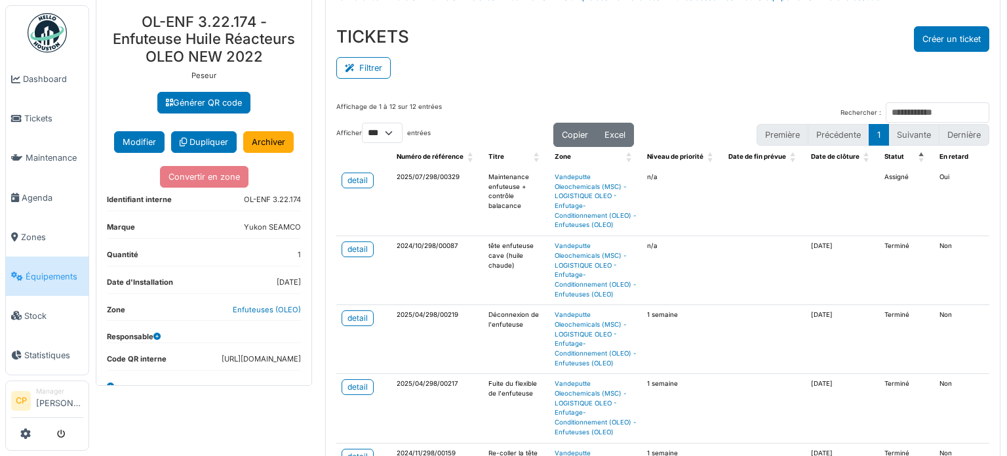
scroll to position [0, 0]
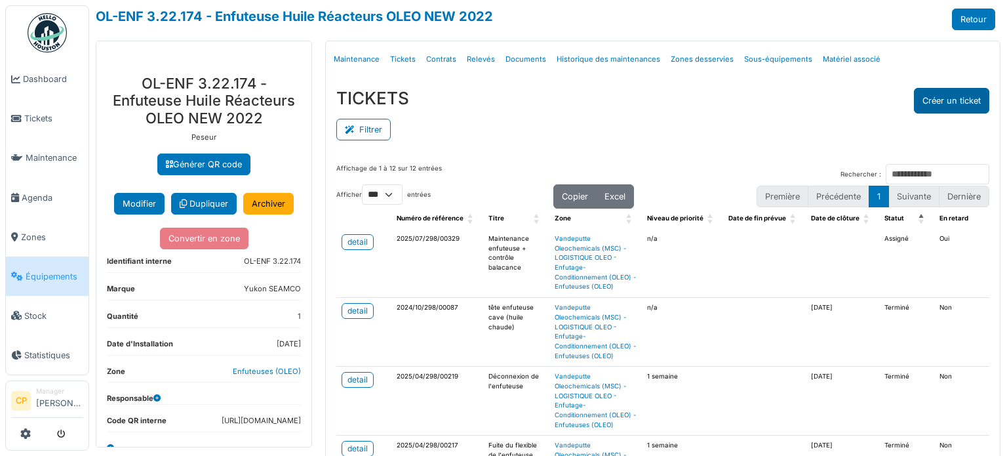
click at [950, 101] on button "Créer un ticket" at bounding box center [951, 101] width 75 height 26
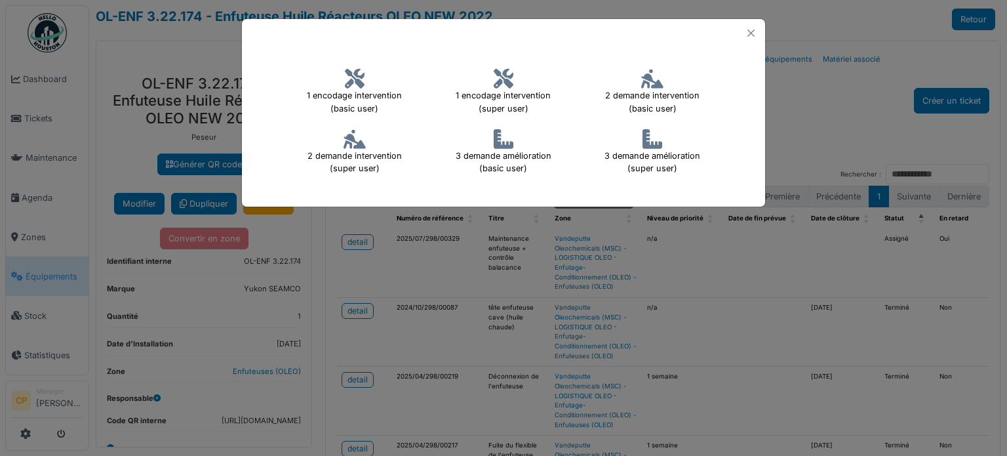
click at [351, 145] on icon at bounding box center [355, 139] width 22 height 20
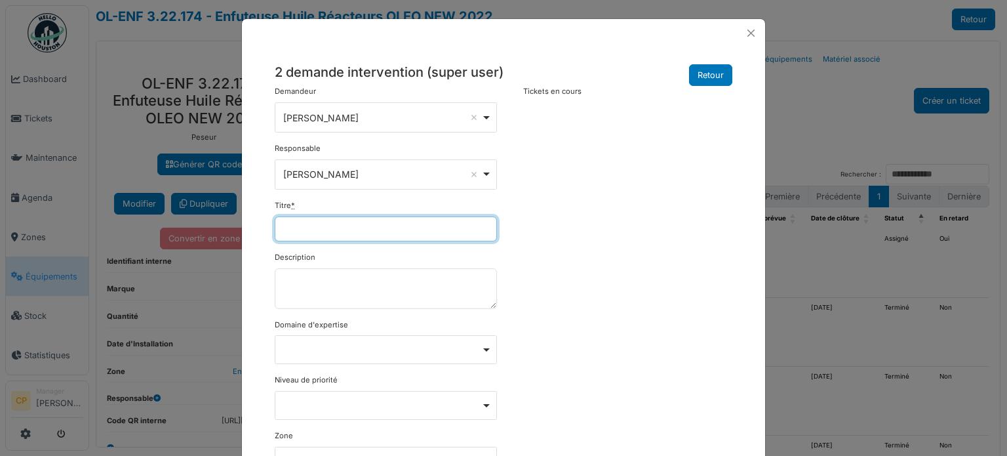
click at [333, 233] on input "Titre *" at bounding box center [386, 228] width 222 height 25
type input "**********"
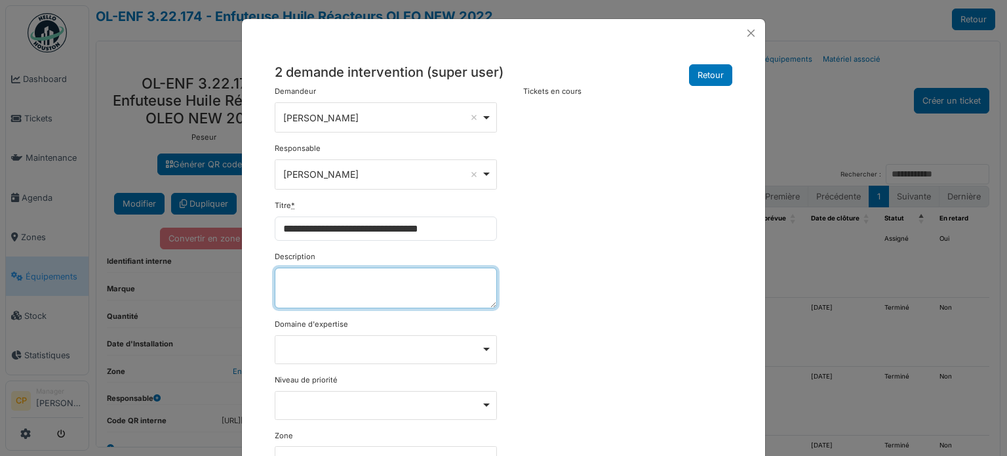
click at [427, 288] on textarea "Description" at bounding box center [386, 287] width 222 height 41
type textarea "**********"
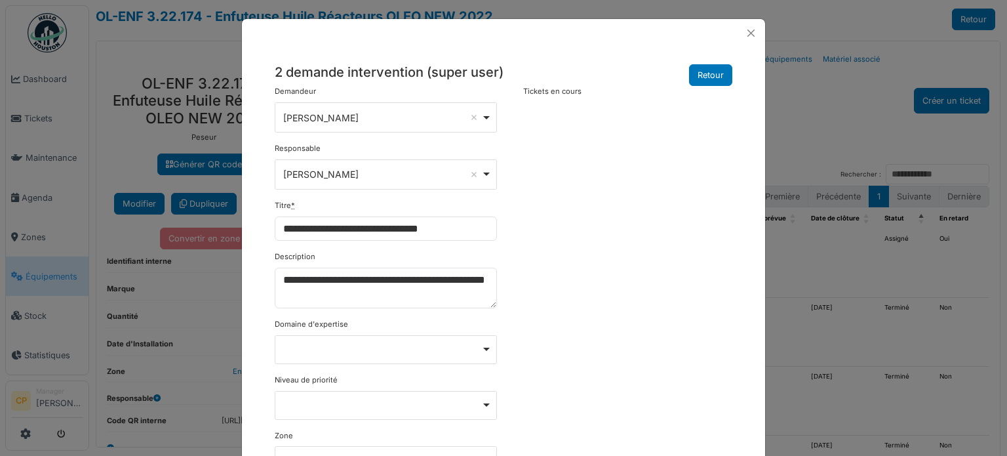
click at [692, 210] on div "**********" at bounding box center [503, 387] width 471 height 602
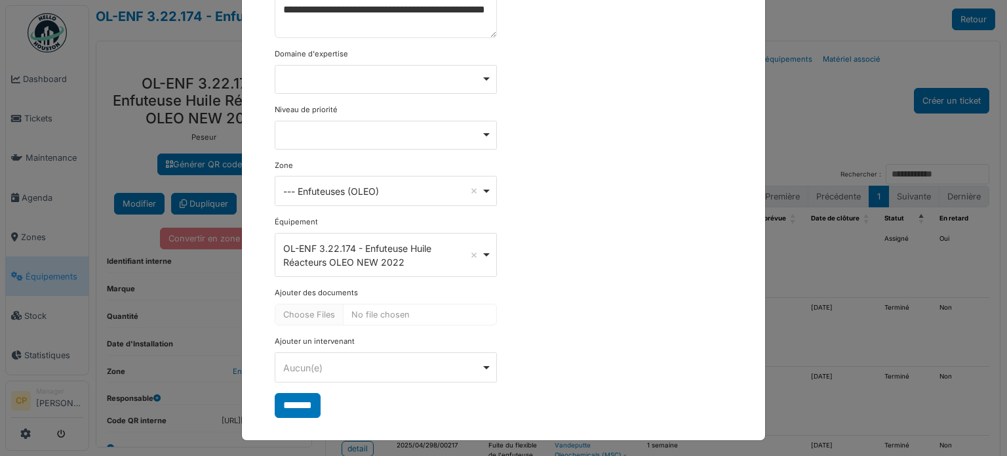
scroll to position [270, 0]
click at [302, 406] on input "*******" at bounding box center [298, 405] width 46 height 25
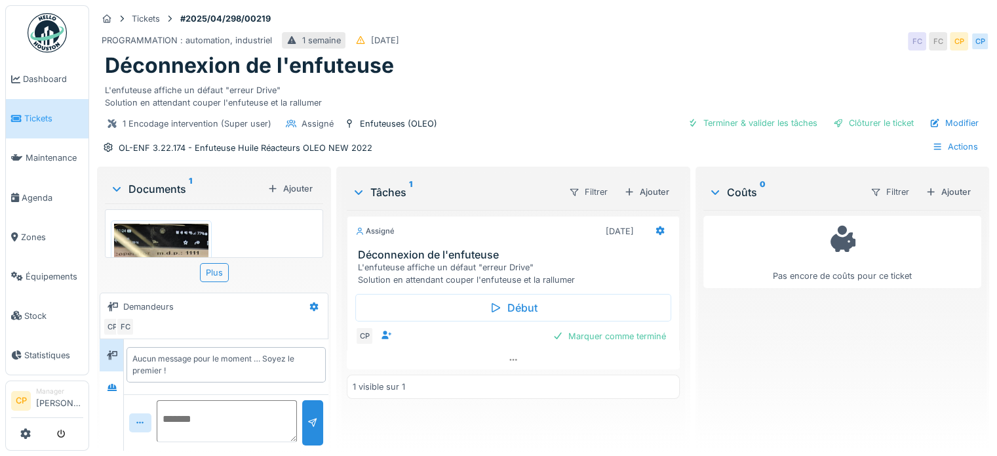
click at [165, 224] on img at bounding box center [161, 326] width 94 height 204
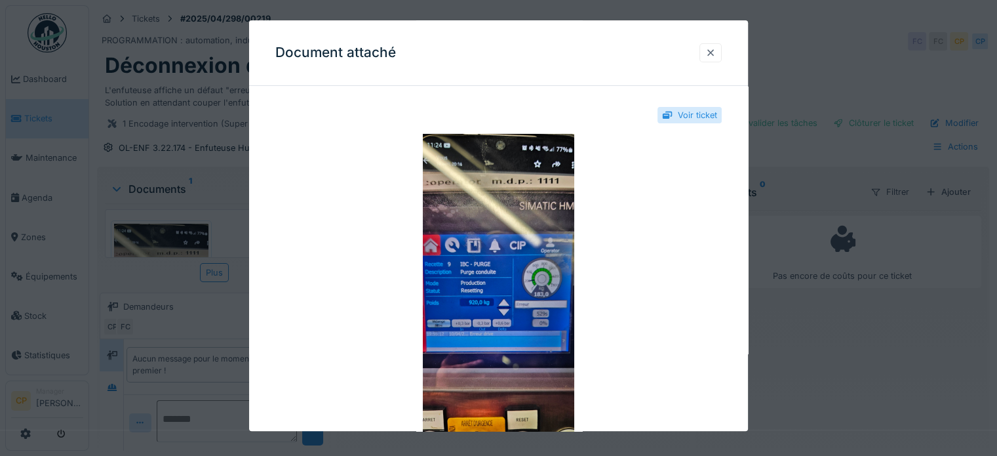
click at [716, 48] on div at bounding box center [710, 53] width 10 height 12
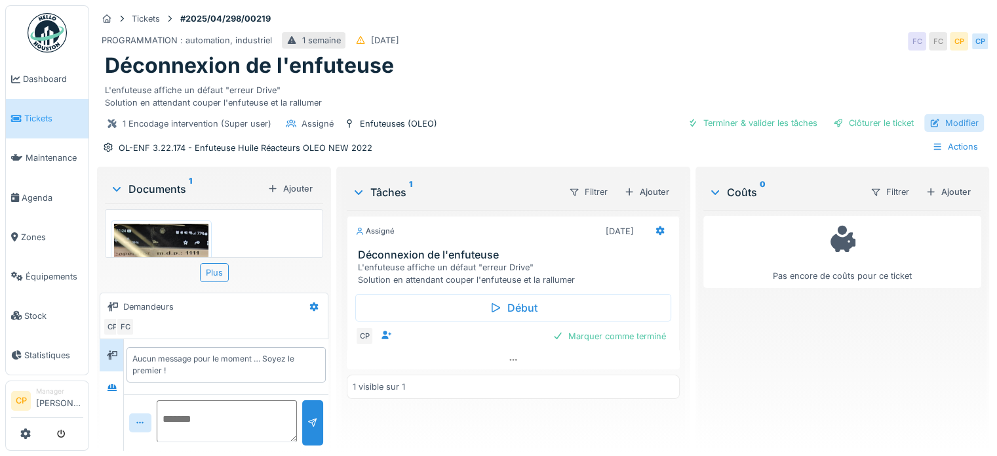
click at [958, 128] on div "Modifier" at bounding box center [954, 123] width 60 height 18
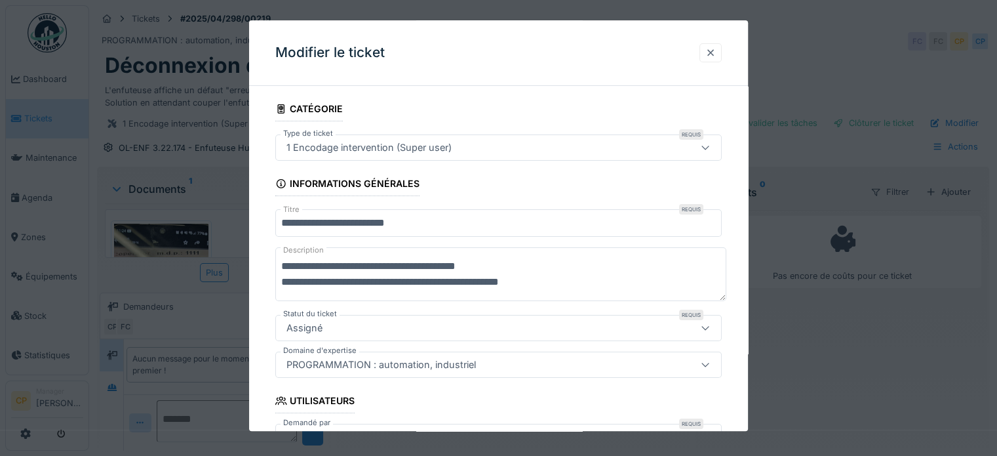
click at [710, 54] on div at bounding box center [710, 53] width 10 height 12
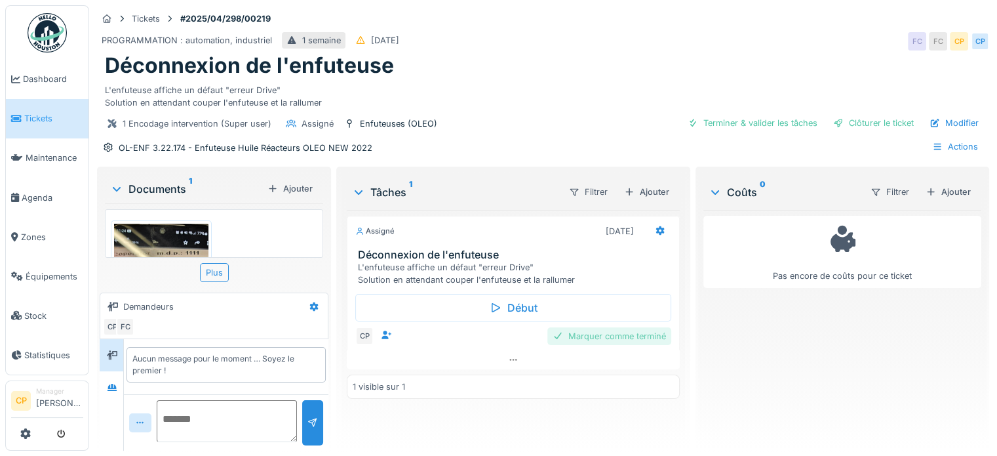
click at [603, 330] on div "Marquer comme terminé" at bounding box center [609, 336] width 124 height 18
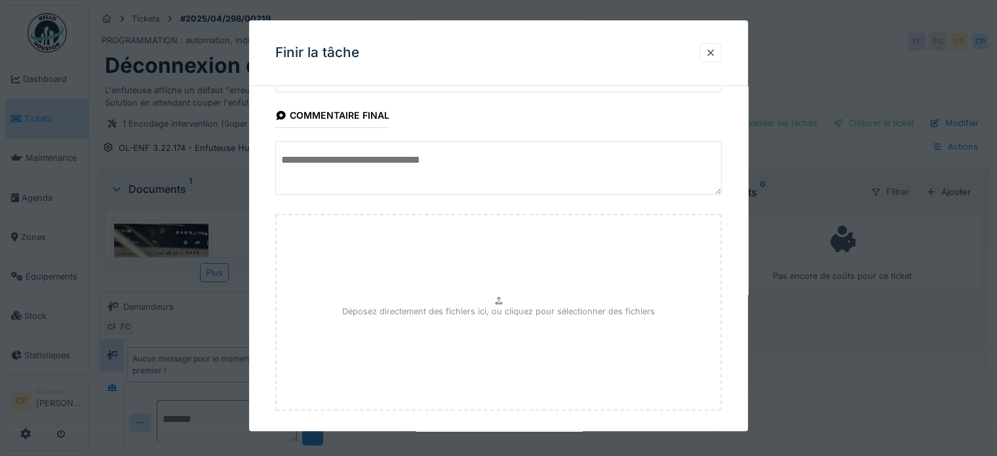
scroll to position [123, 0]
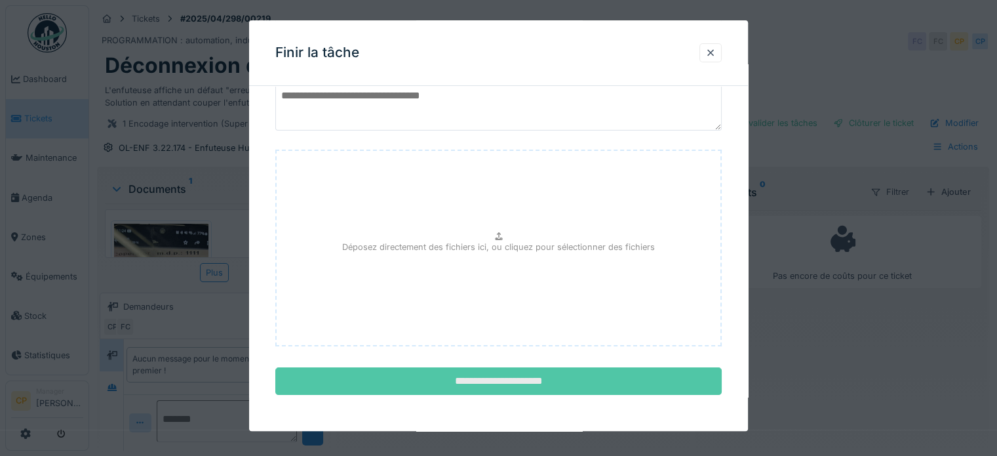
click at [507, 381] on input "**********" at bounding box center [498, 382] width 446 height 28
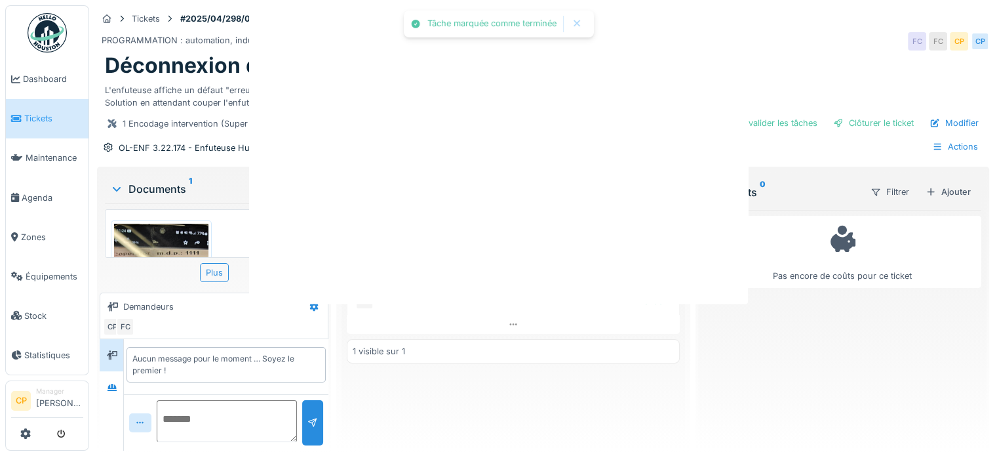
scroll to position [0, 0]
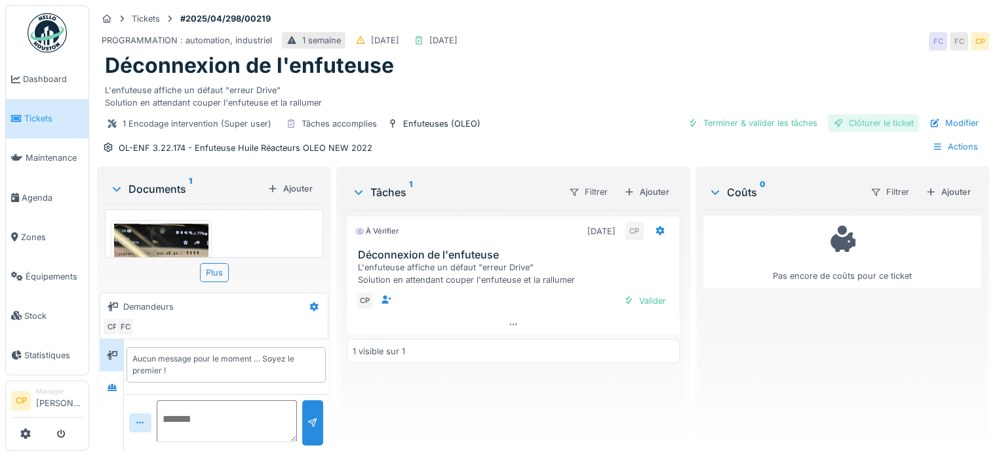
click at [882, 125] on div "Clôturer le ticket" at bounding box center [873, 123] width 91 height 18
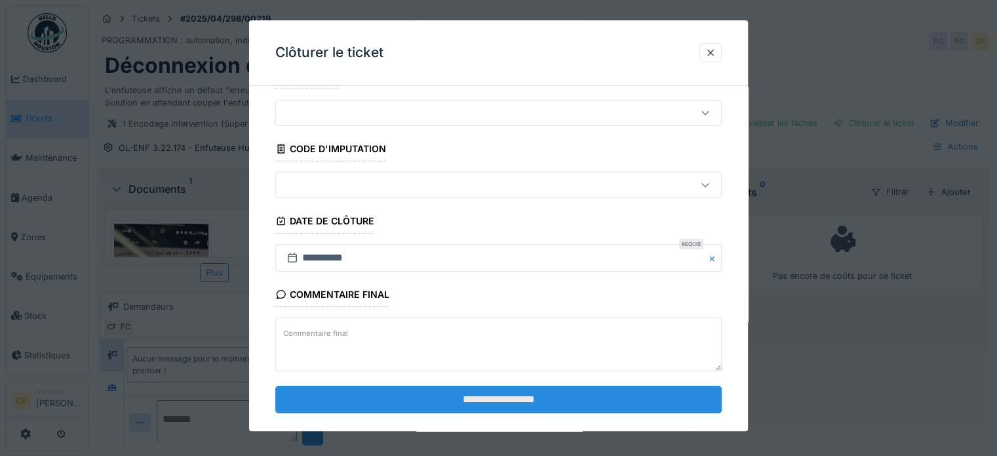
scroll to position [50, 0]
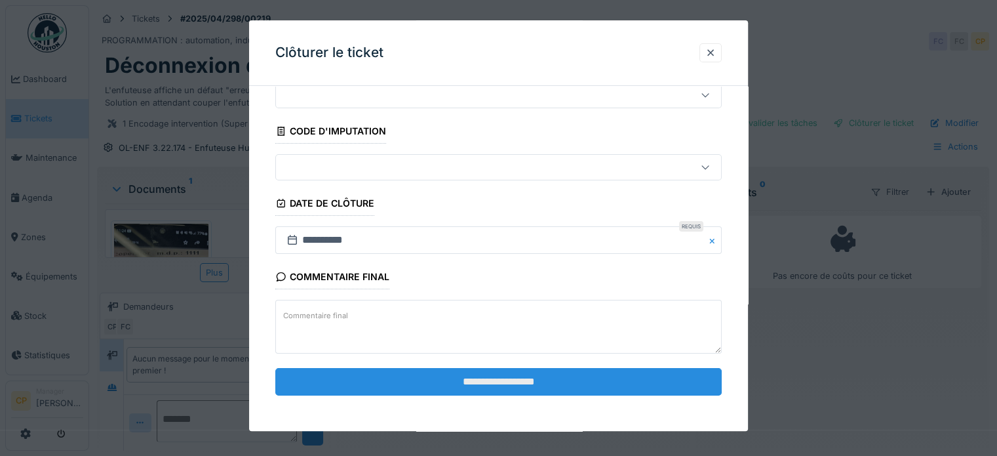
click at [472, 380] on input "**********" at bounding box center [498, 382] width 446 height 28
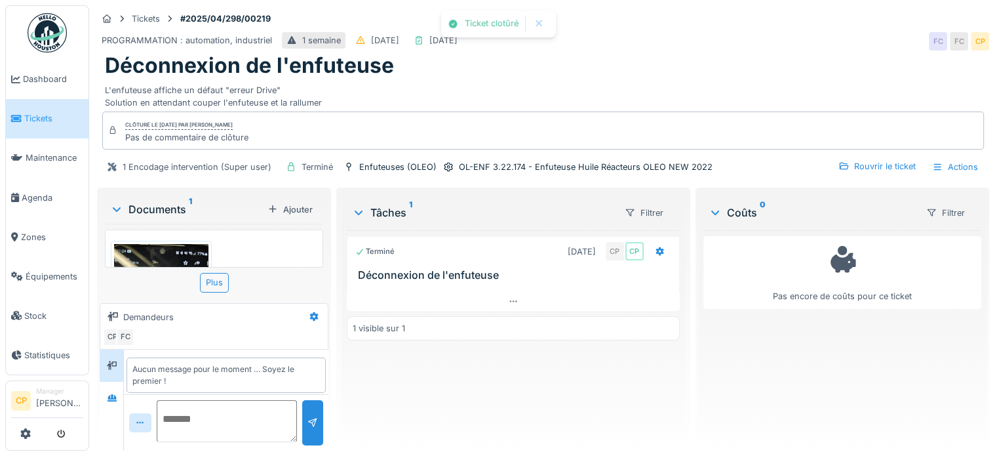
scroll to position [5, 0]
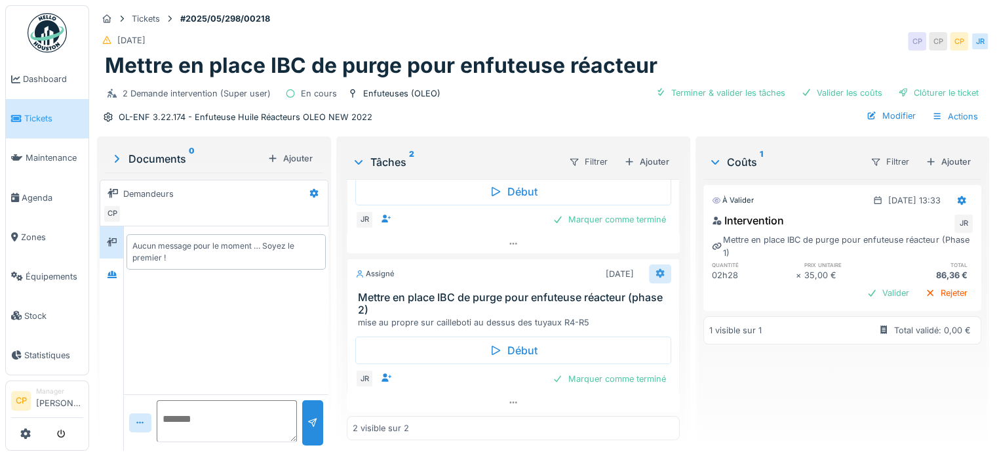
scroll to position [10, 0]
click at [655, 269] on icon at bounding box center [660, 273] width 10 height 9
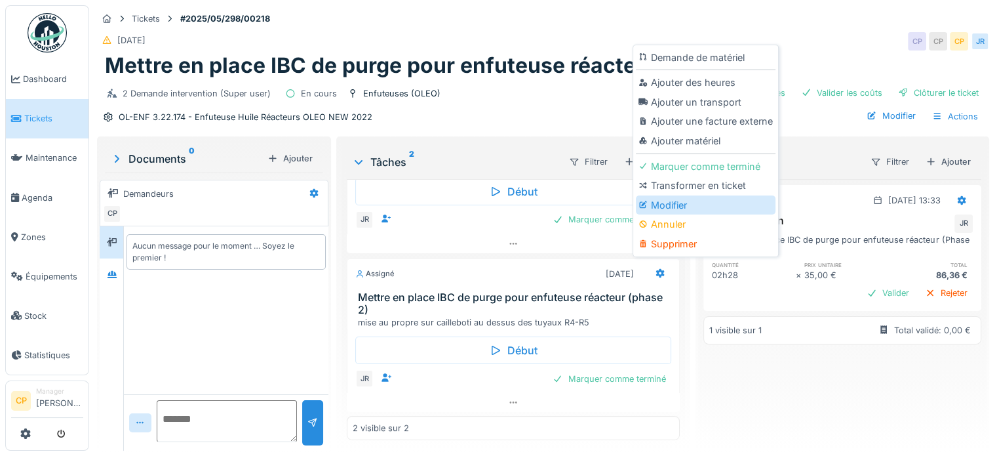
click at [666, 195] on div "Modifier" at bounding box center [706, 205] width 140 height 20
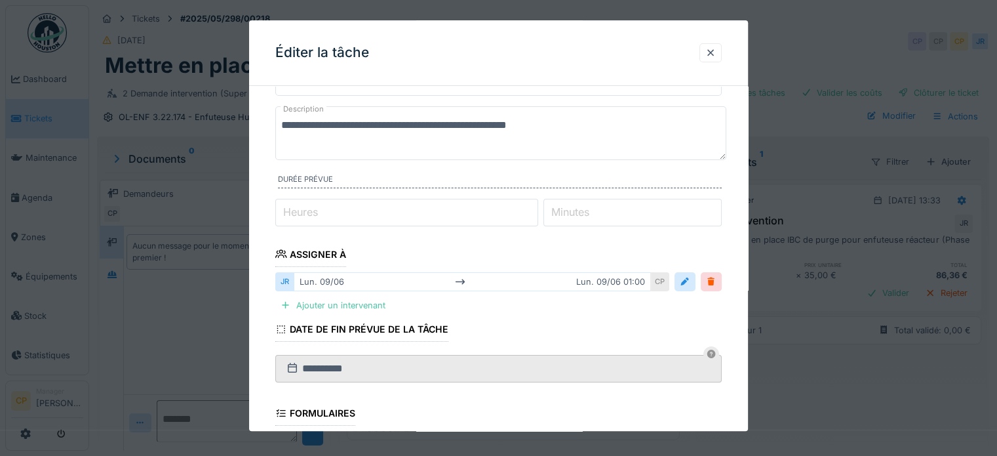
scroll to position [66, 0]
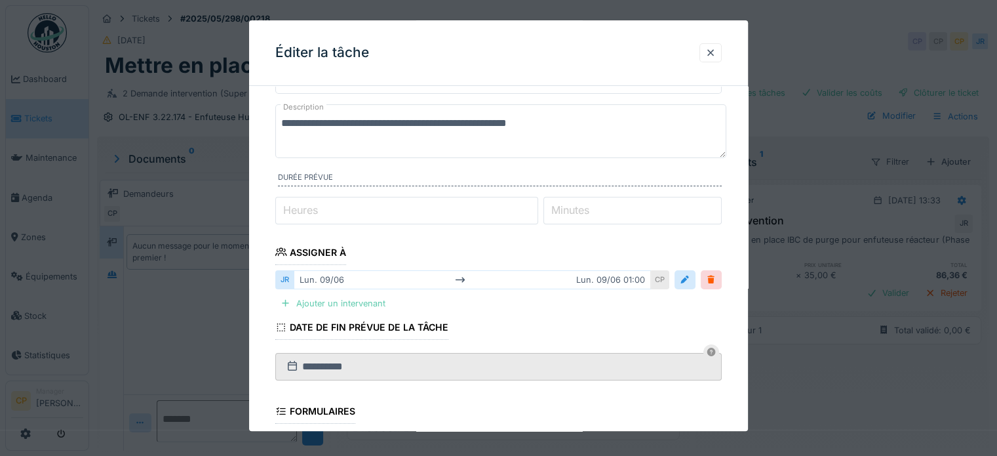
click at [298, 302] on div "Ajouter un intervenant" at bounding box center [332, 303] width 115 height 18
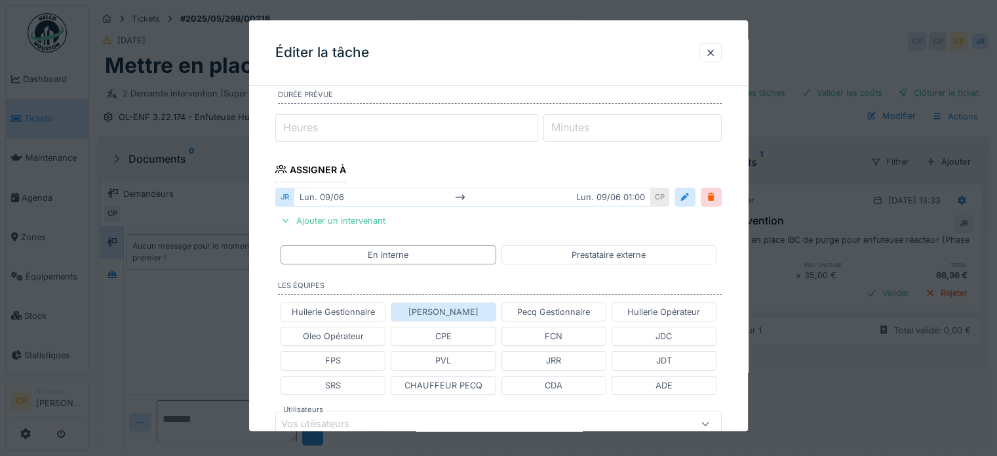
scroll to position [197, 0]
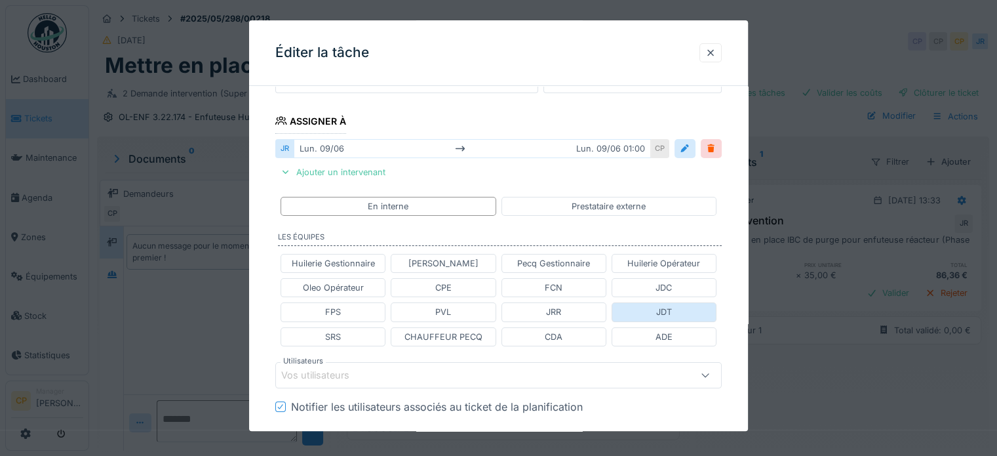
click at [648, 307] on div "JDT" at bounding box center [664, 312] width 105 height 19
type input "****"
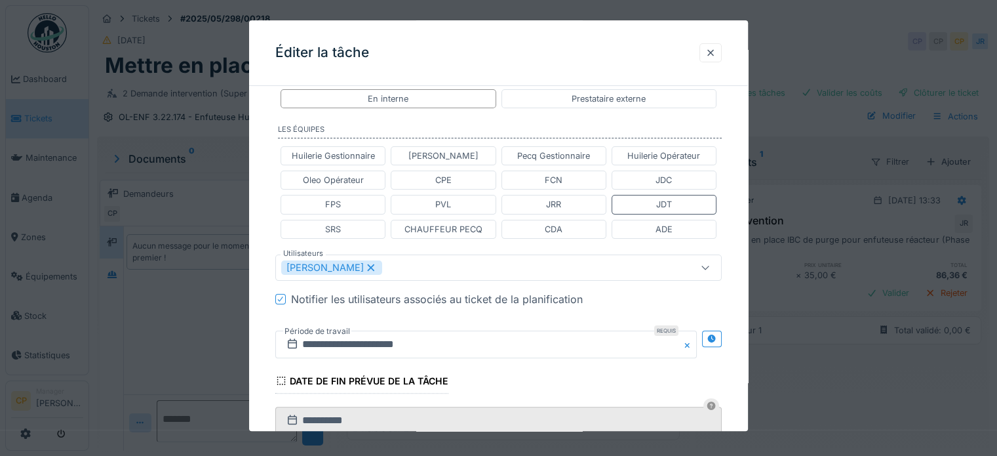
scroll to position [328, 0]
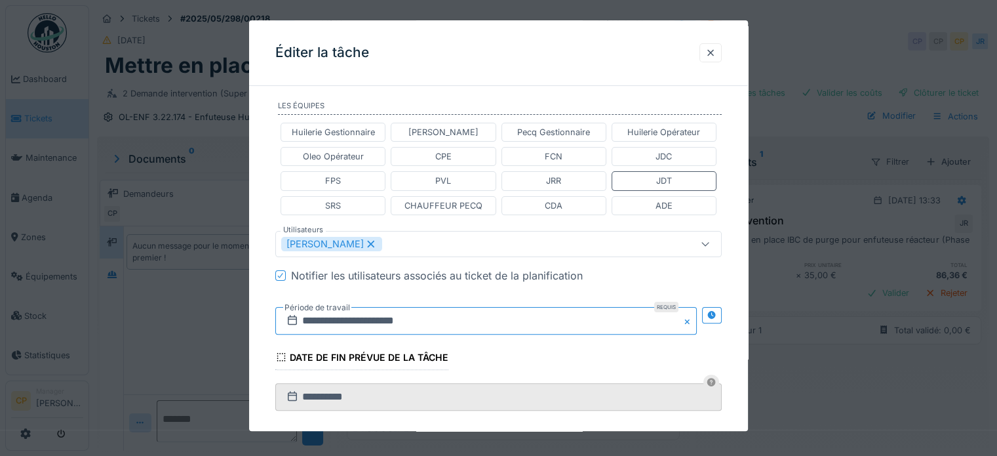
click at [498, 319] on input "**********" at bounding box center [486, 321] width 422 height 28
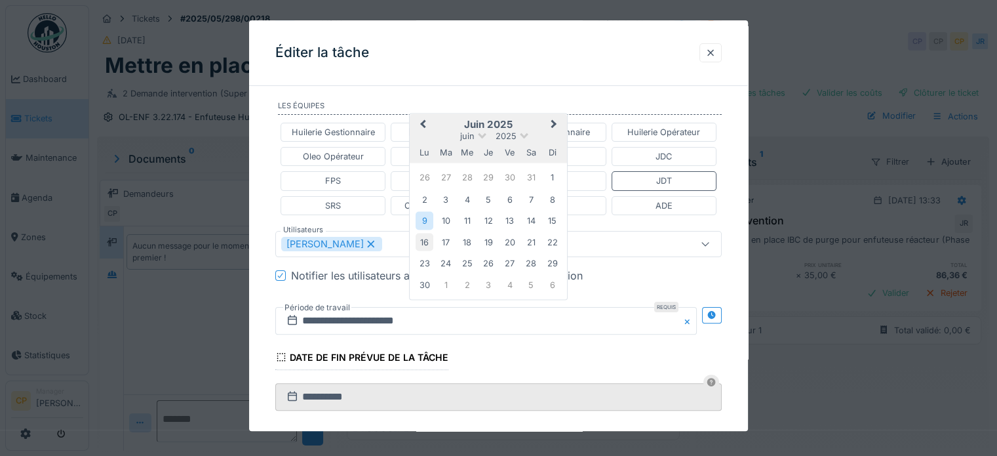
click at [429, 241] on div "16" at bounding box center [425, 242] width 18 height 18
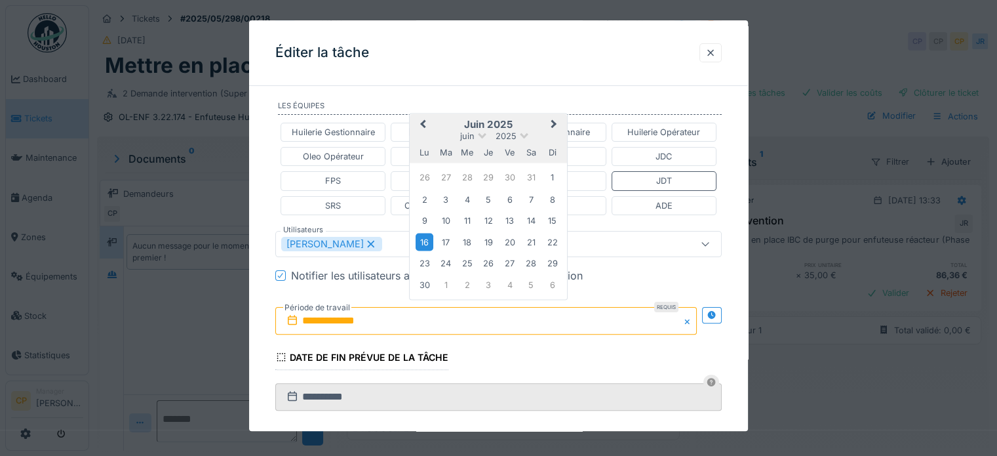
click at [429, 241] on div "16" at bounding box center [425, 242] width 18 height 18
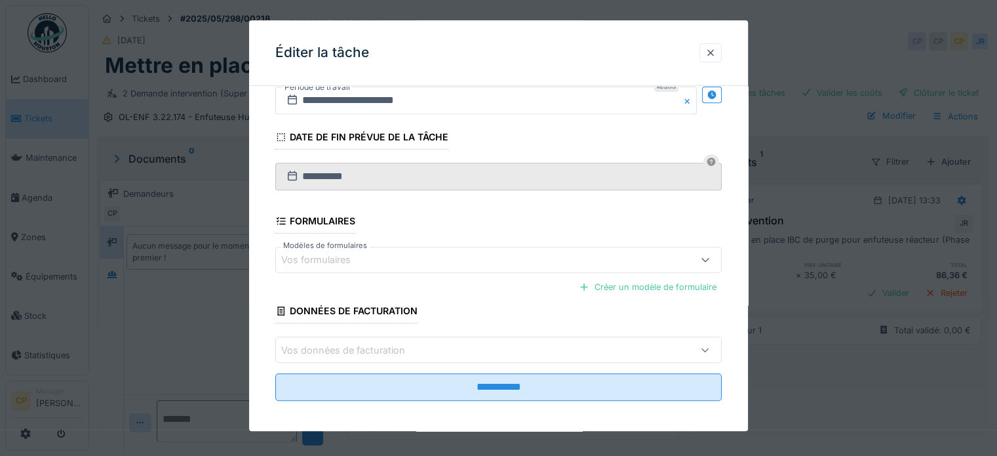
scroll to position [551, 0]
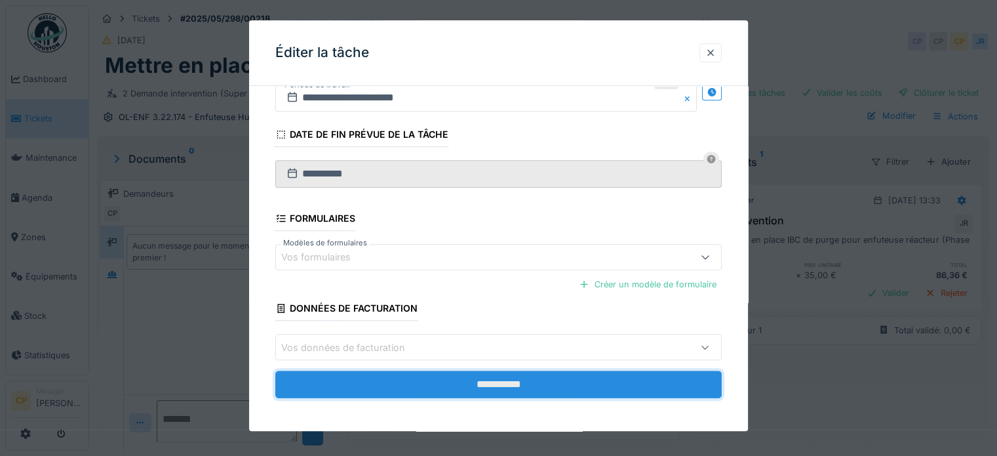
click at [437, 373] on input "**********" at bounding box center [498, 385] width 446 height 28
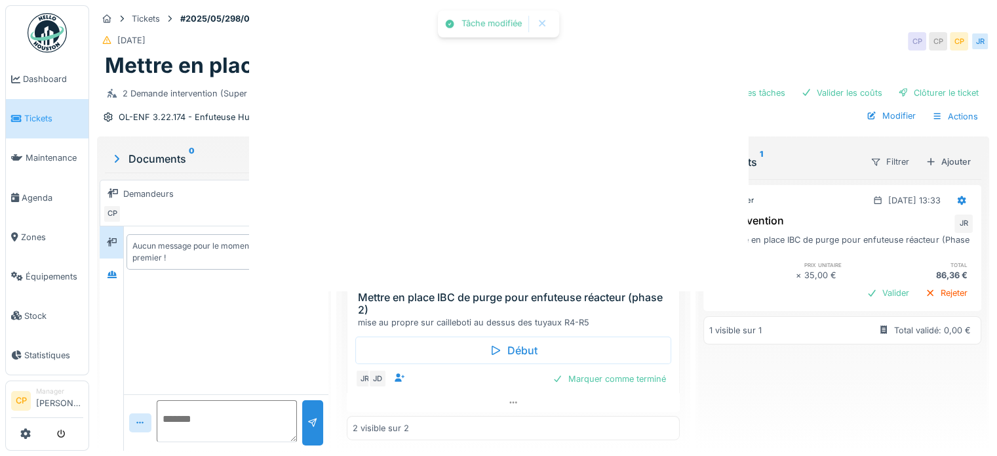
scroll to position [0, 0]
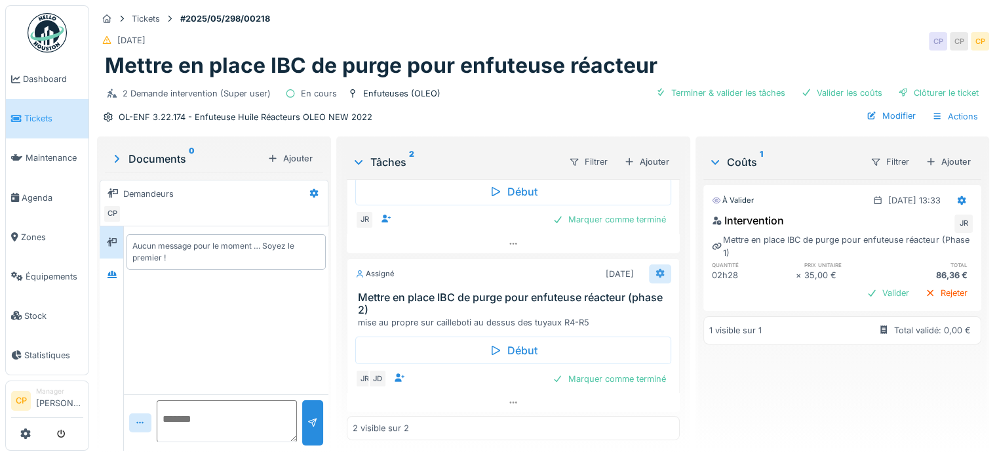
click at [656, 269] on icon at bounding box center [660, 273] width 9 height 9
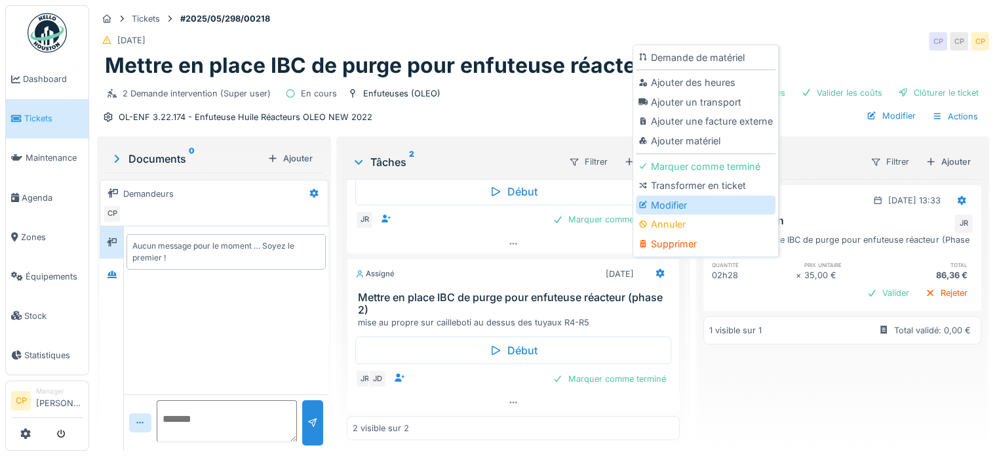
click at [663, 198] on div "Modifier" at bounding box center [706, 205] width 140 height 20
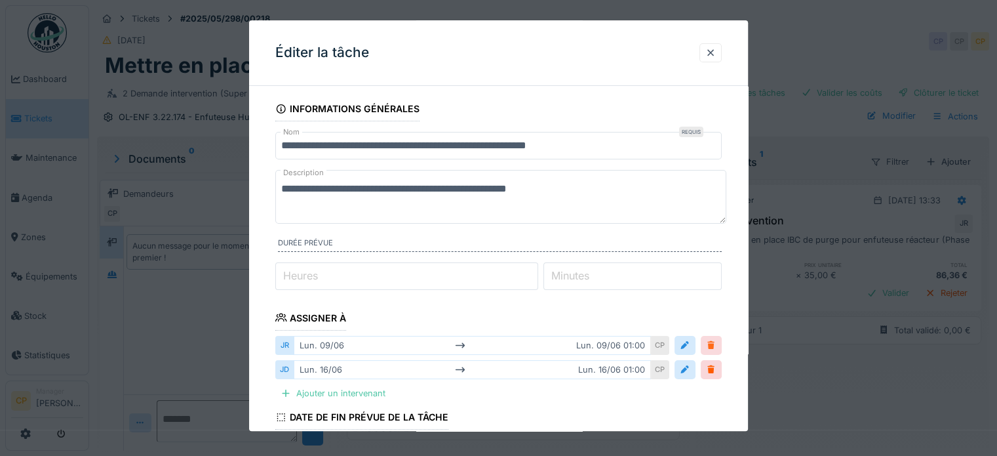
click at [721, 340] on div at bounding box center [711, 345] width 21 height 19
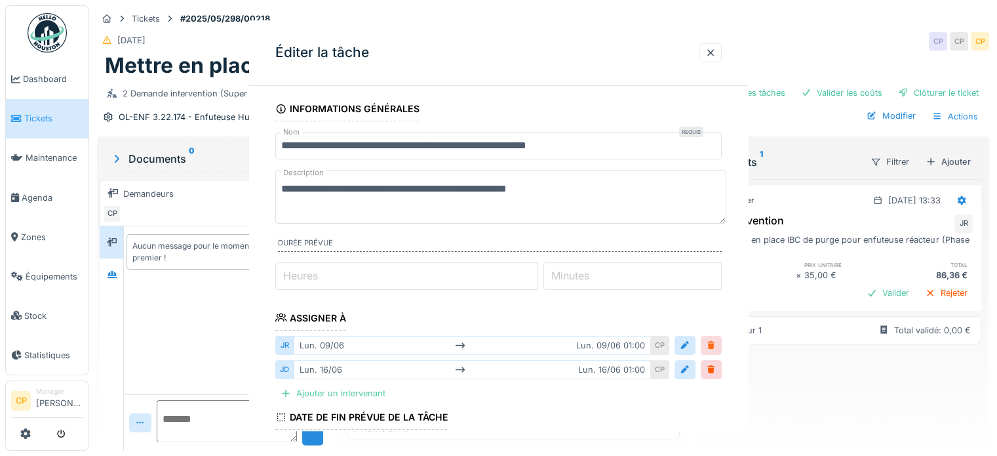
scroll to position [86, 0]
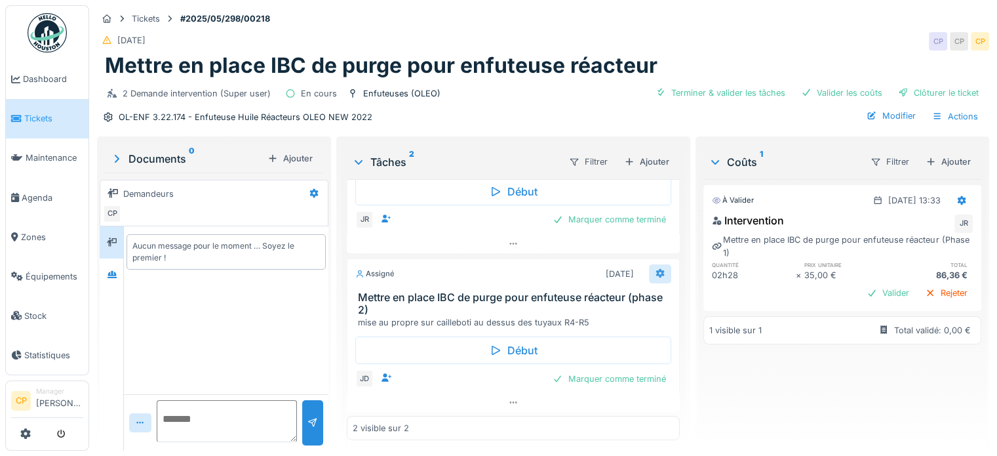
click at [655, 267] on div at bounding box center [660, 273] width 10 height 12
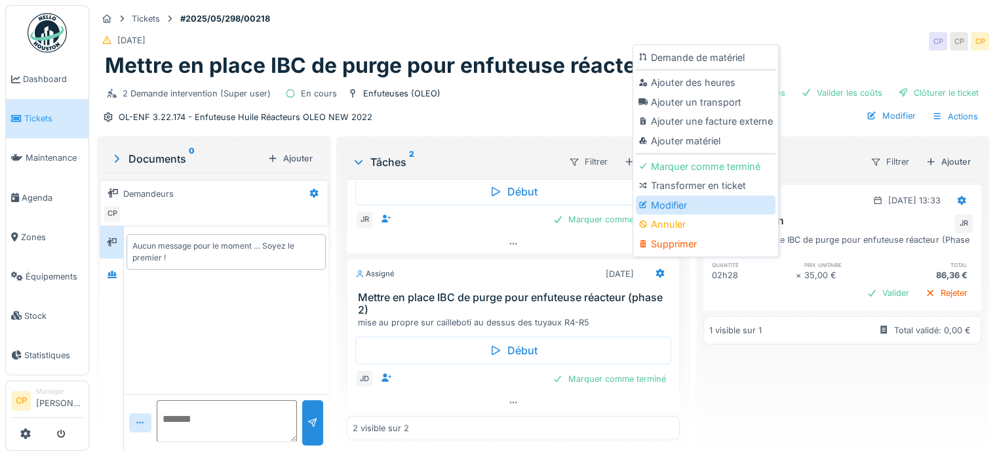
click at [667, 198] on div "Modifier" at bounding box center [706, 205] width 140 height 20
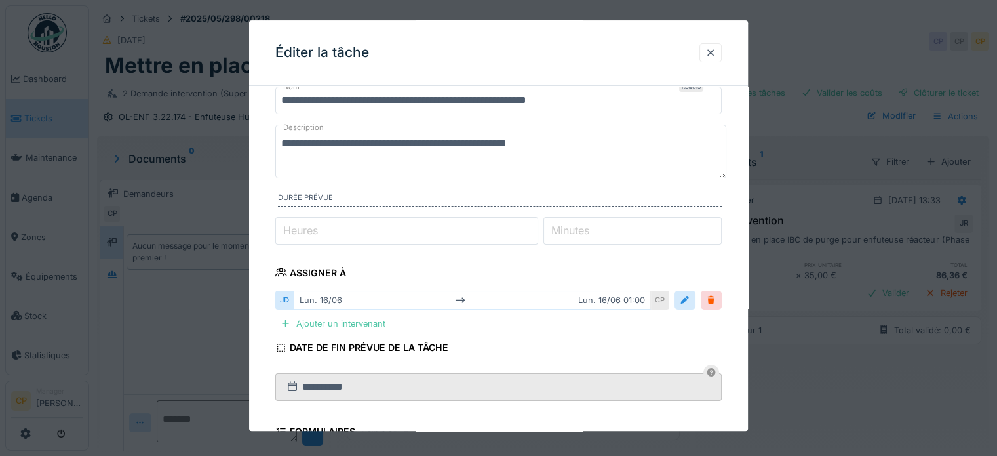
scroll to position [66, 0]
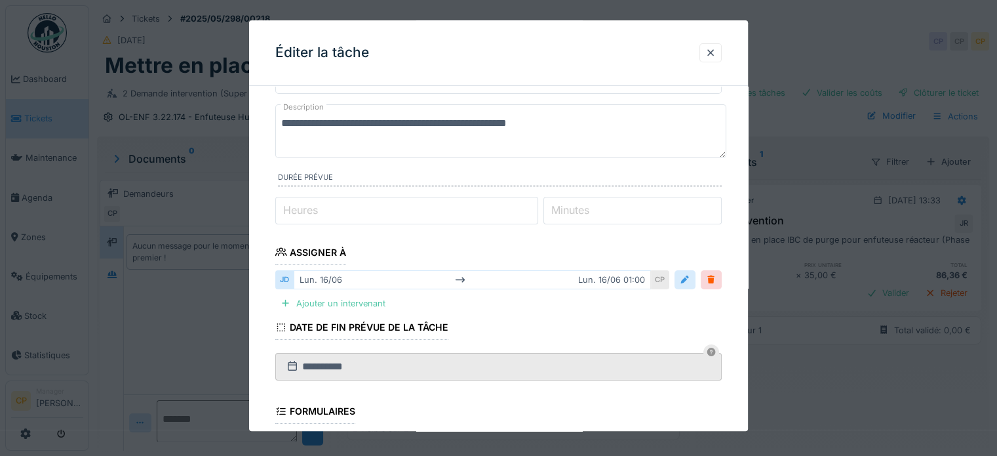
click at [687, 278] on div at bounding box center [685, 279] width 10 height 12
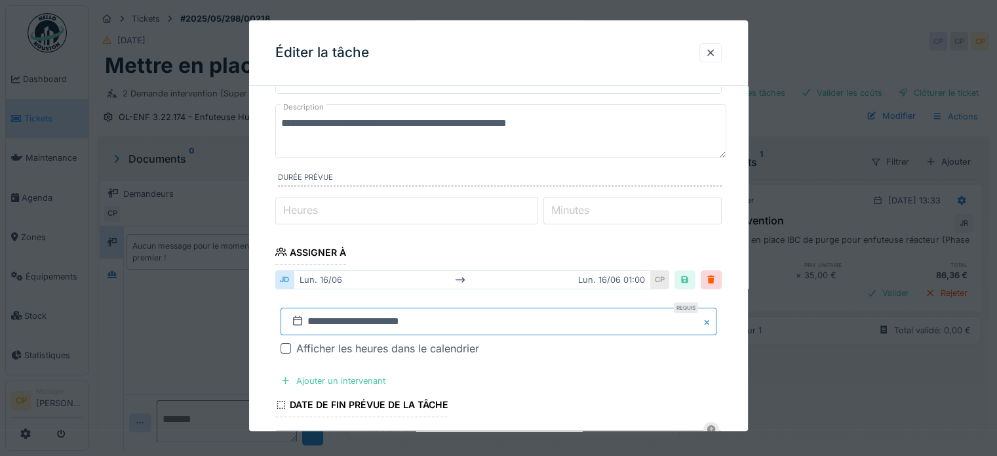
click at [490, 327] on input "**********" at bounding box center [499, 321] width 436 height 28
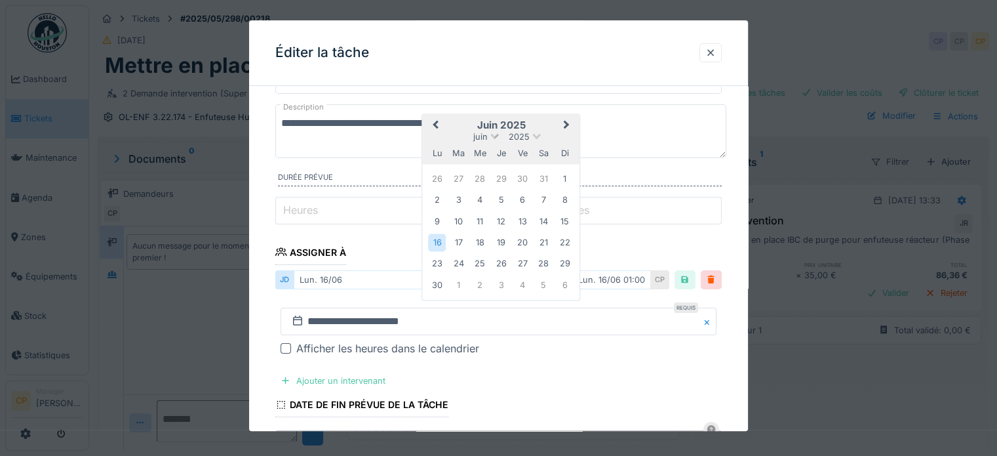
click at [492, 133] on span at bounding box center [495, 135] width 9 height 9
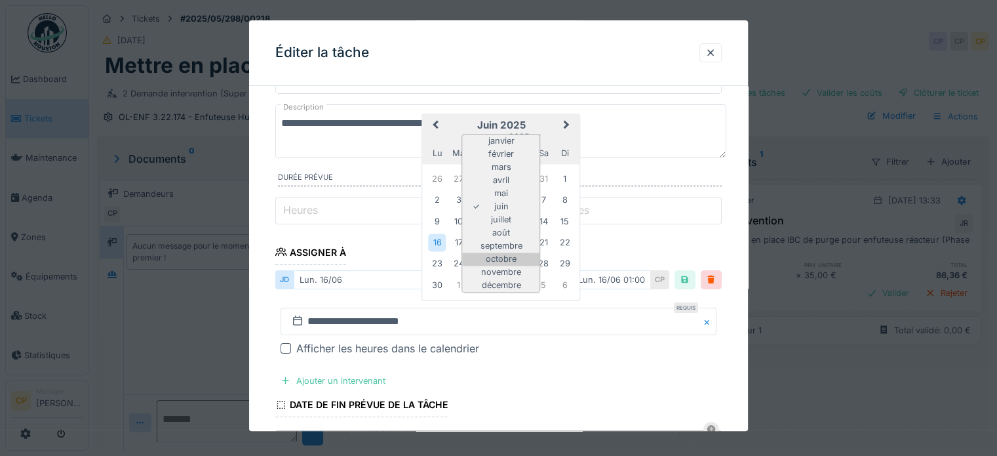
click at [500, 256] on div "octobre" at bounding box center [500, 259] width 77 height 13
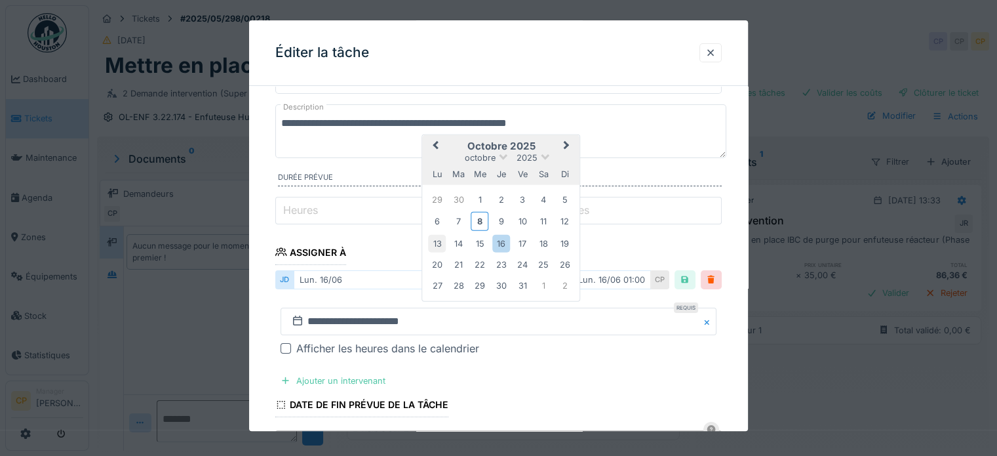
click at [438, 238] on div "13" at bounding box center [437, 243] width 18 height 18
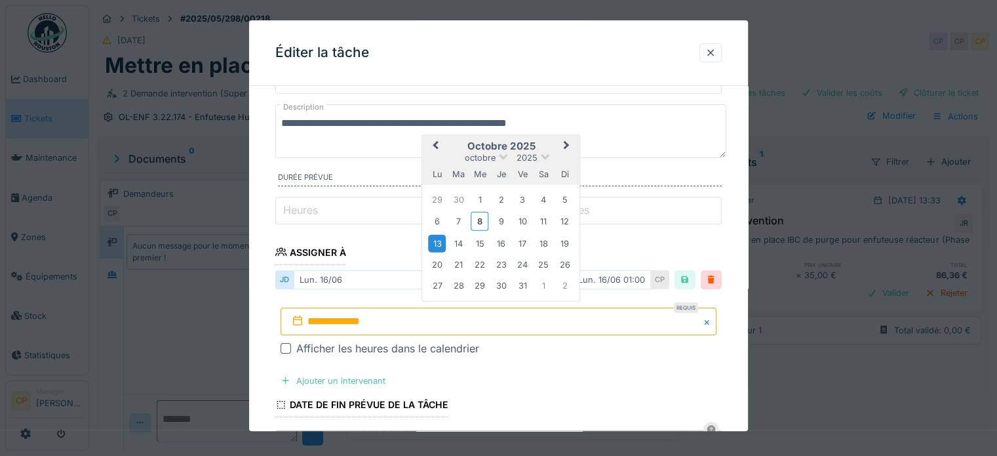
click at [438, 238] on div "13" at bounding box center [437, 243] width 18 height 18
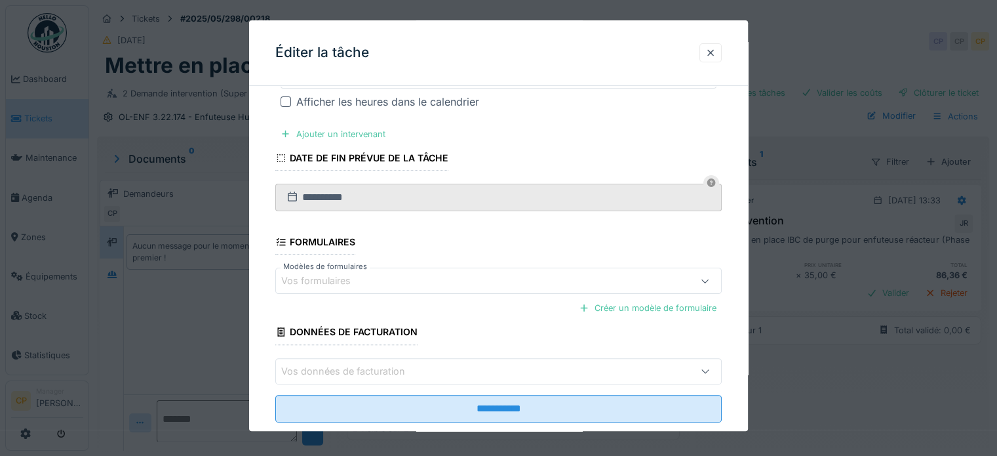
scroll to position [338, 0]
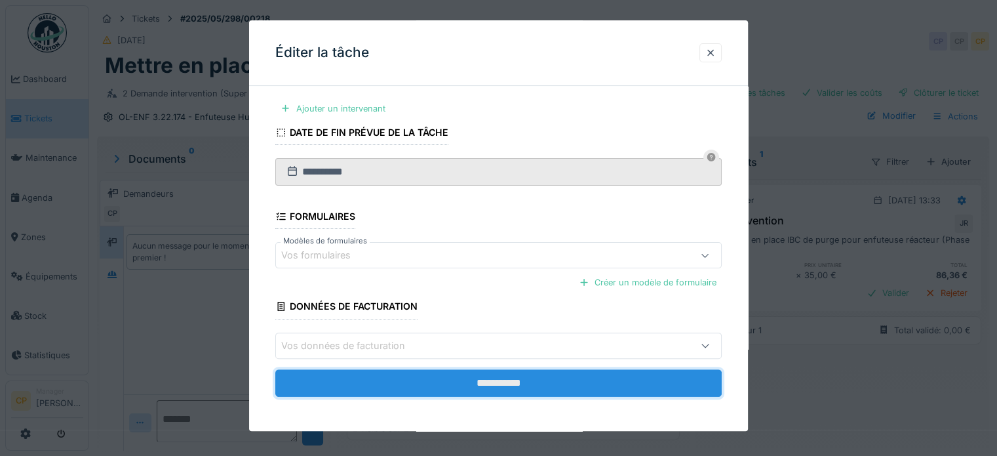
click at [492, 377] on input "**********" at bounding box center [498, 383] width 446 height 28
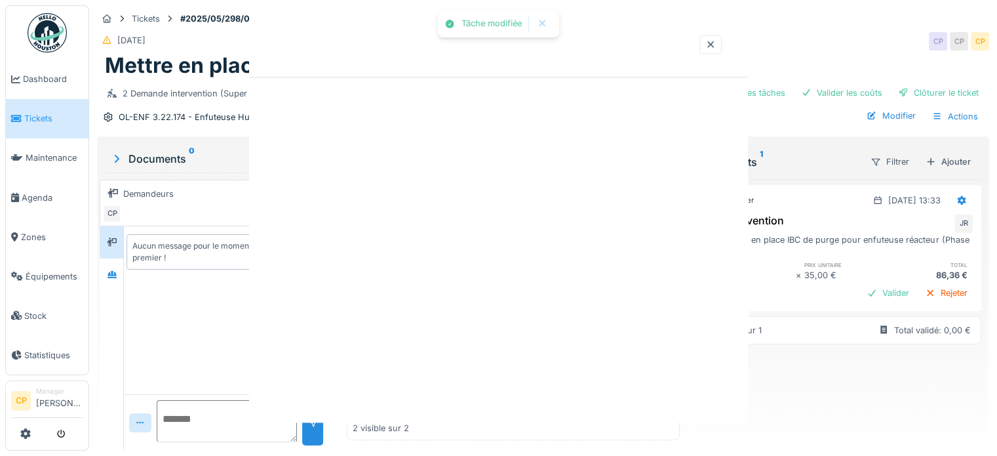
scroll to position [0, 0]
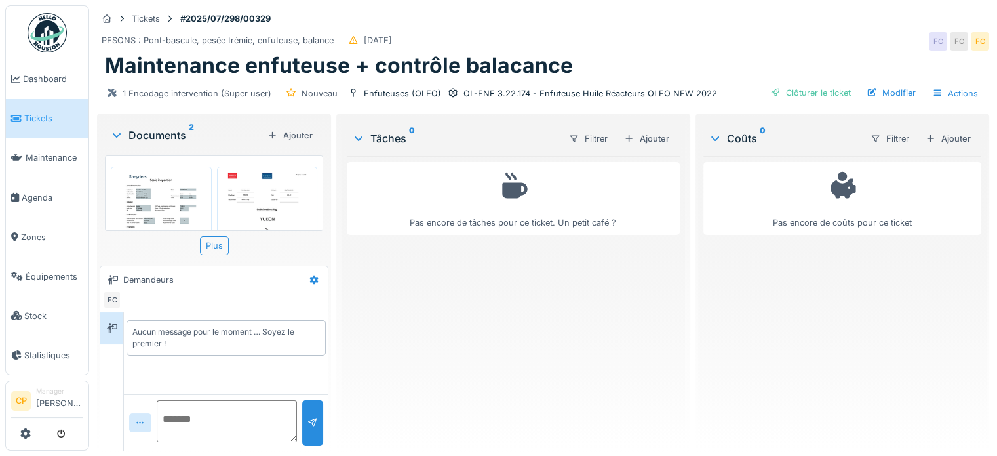
click at [161, 200] on img at bounding box center [161, 231] width 94 height 122
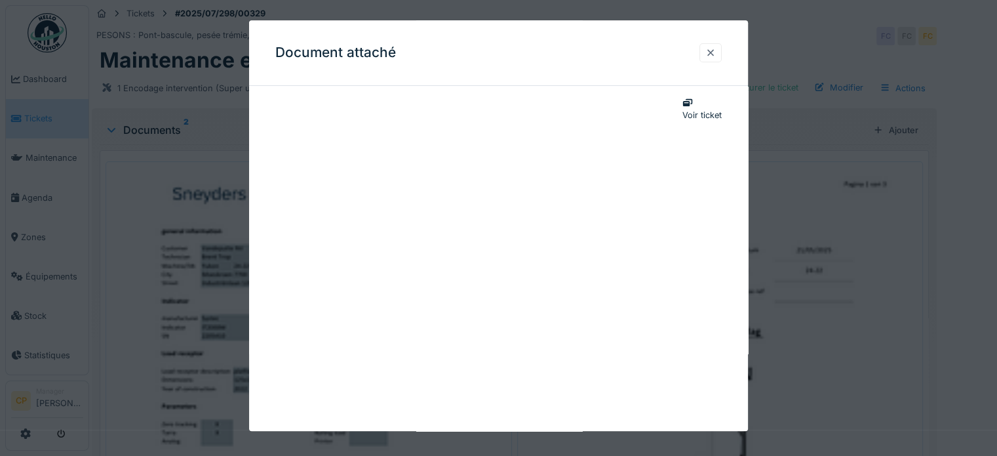
click at [716, 52] on div at bounding box center [710, 53] width 10 height 12
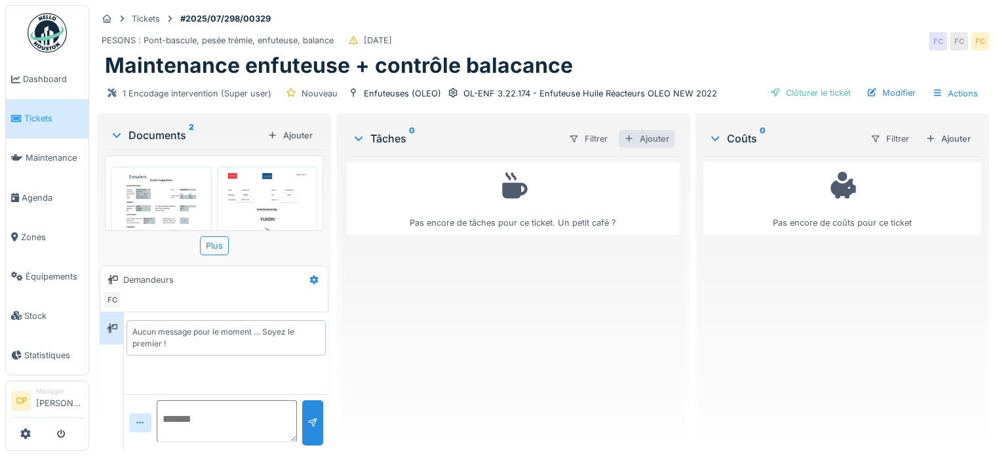
click at [637, 139] on div "Ajouter" at bounding box center [647, 139] width 56 height 18
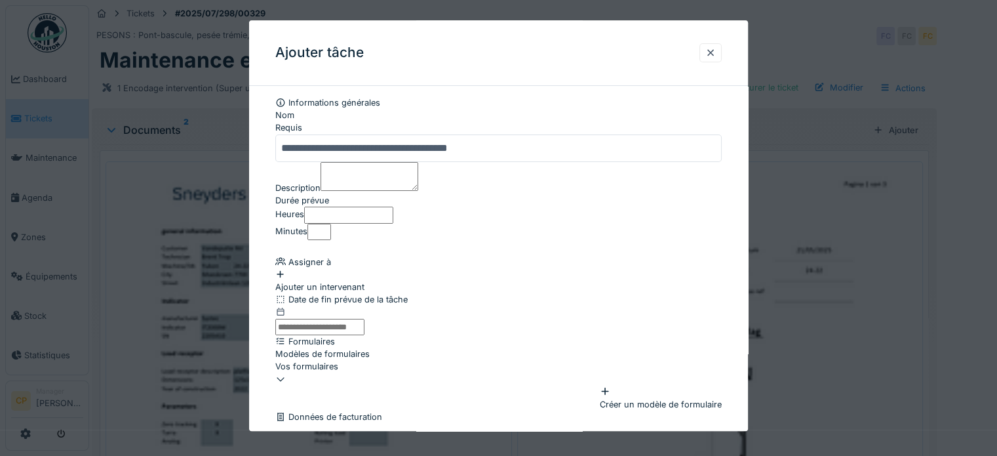
click at [350, 293] on div "Ajouter un intervenant" at bounding box center [498, 280] width 446 height 25
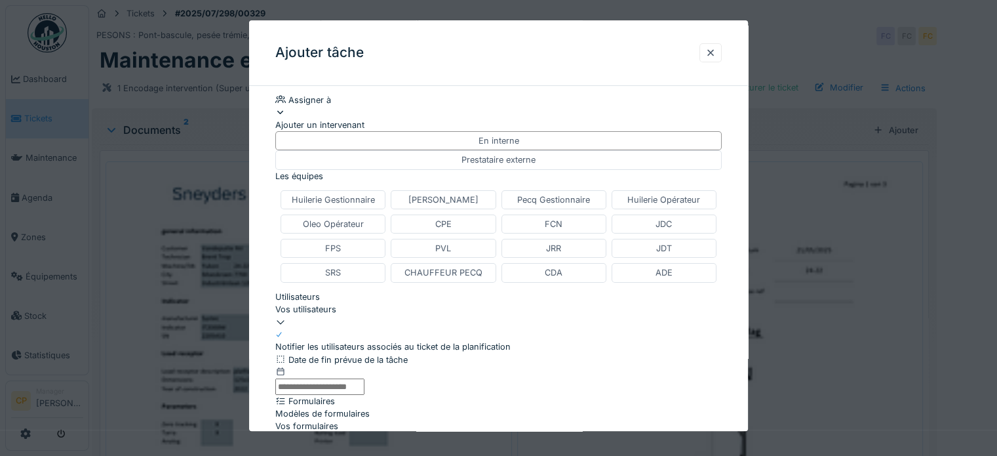
scroll to position [197, 0]
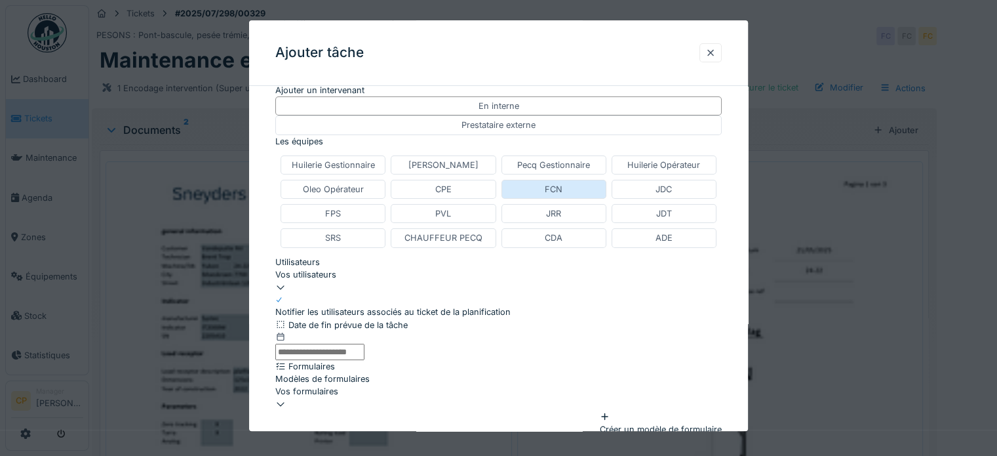
click at [583, 199] on div "FCN" at bounding box center [553, 189] width 105 height 19
type input "****"
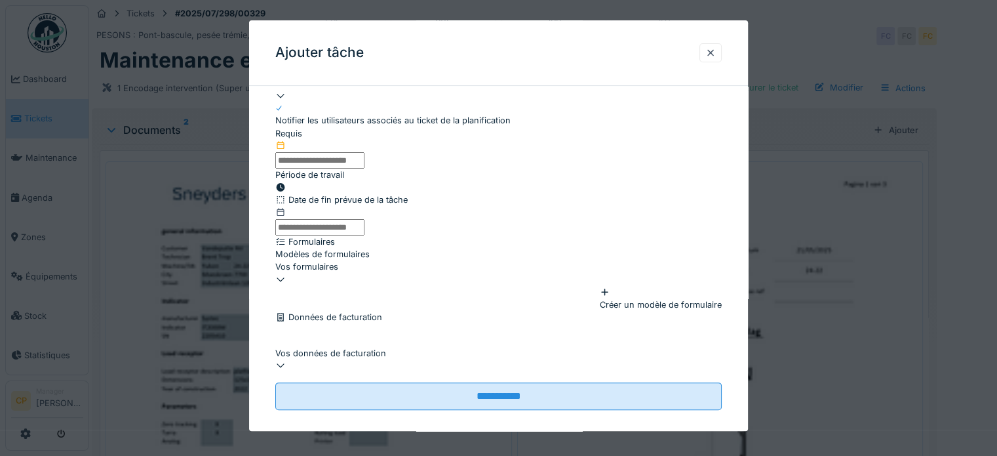
scroll to position [393, 0]
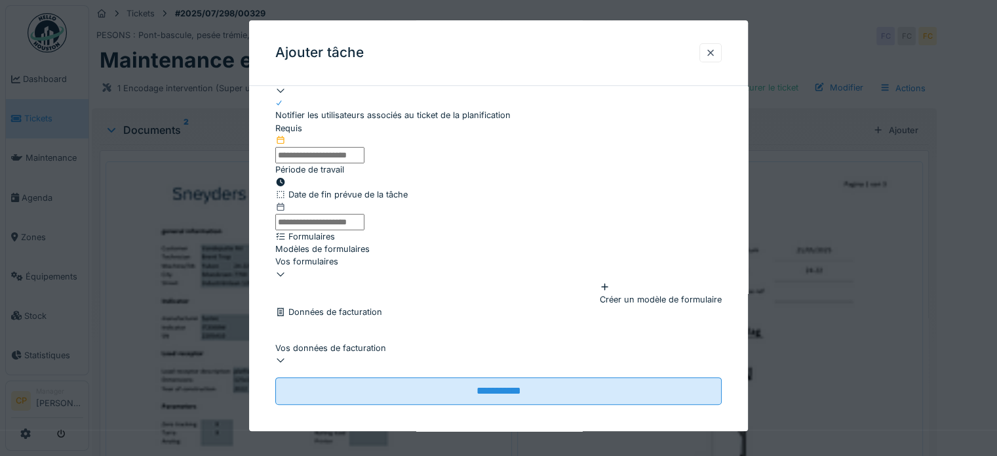
click at [364, 163] on input "text" at bounding box center [319, 155] width 89 height 16
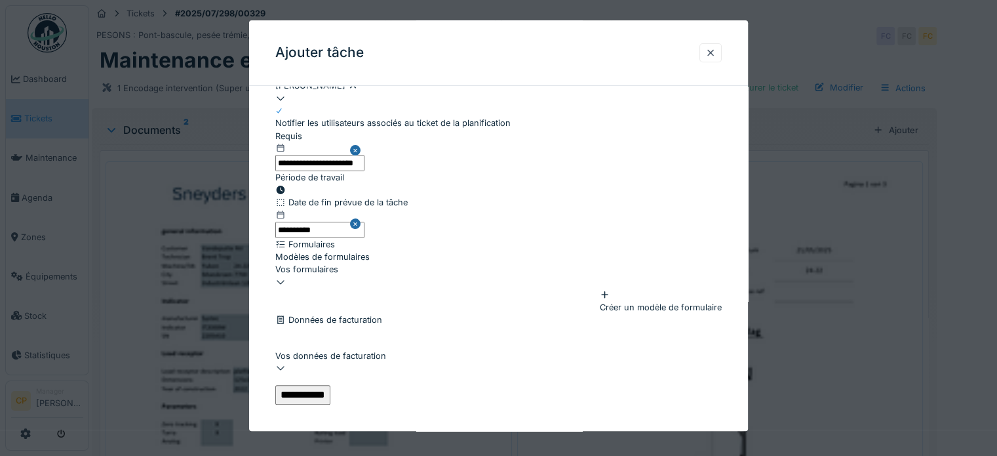
click at [330, 385] on input "**********" at bounding box center [302, 395] width 55 height 20
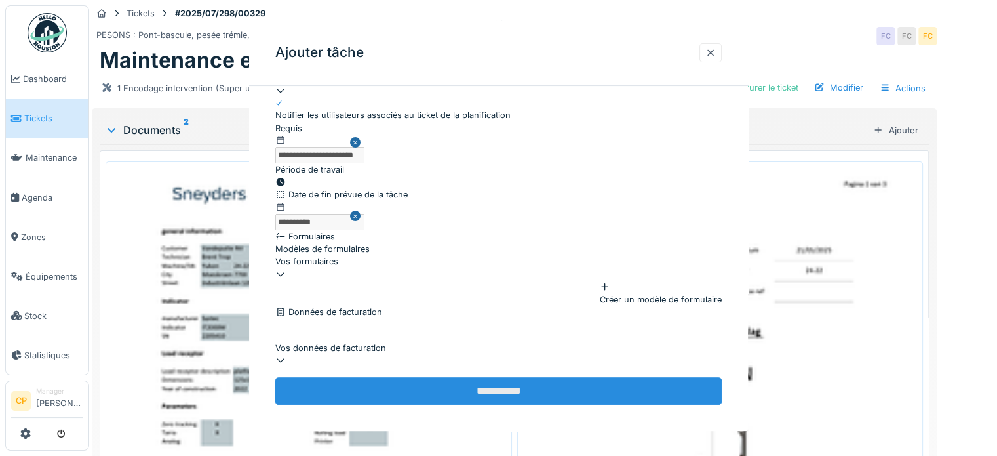
scroll to position [0, 0]
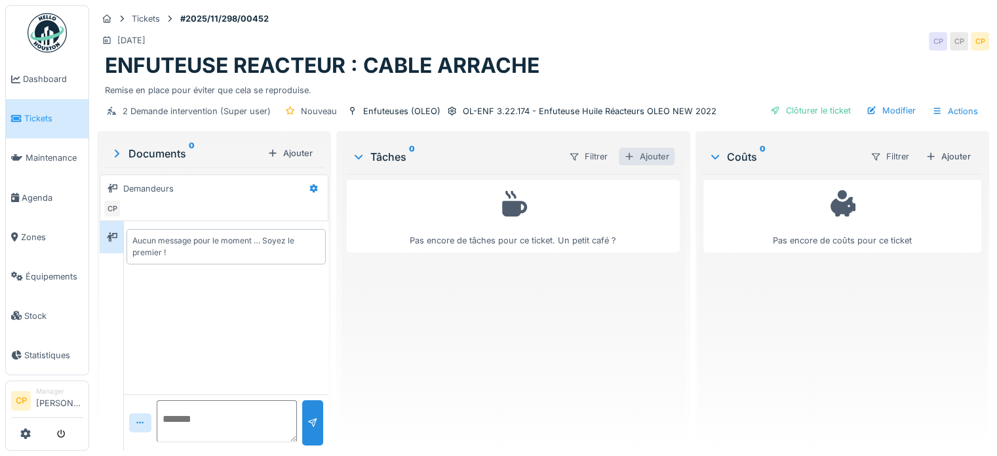
click at [647, 157] on div "Ajouter" at bounding box center [647, 156] width 56 height 18
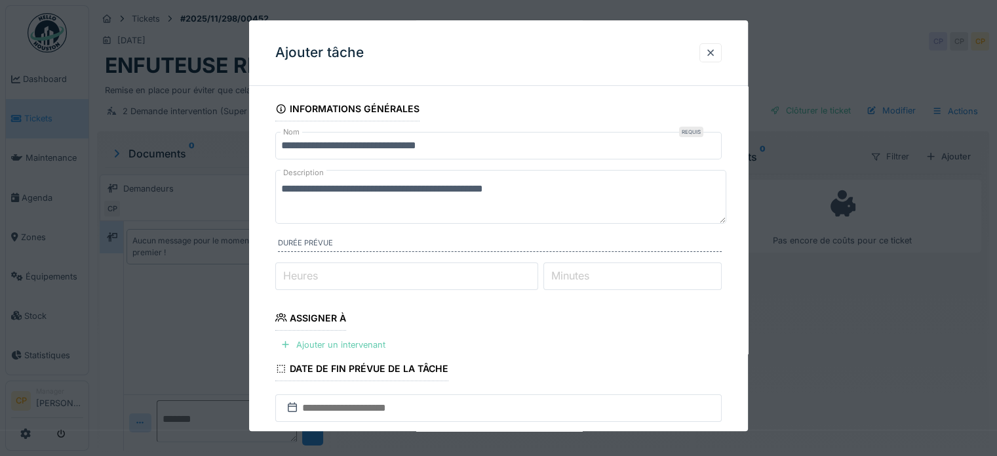
click at [357, 340] on div "Ajouter un intervenant" at bounding box center [332, 345] width 115 height 18
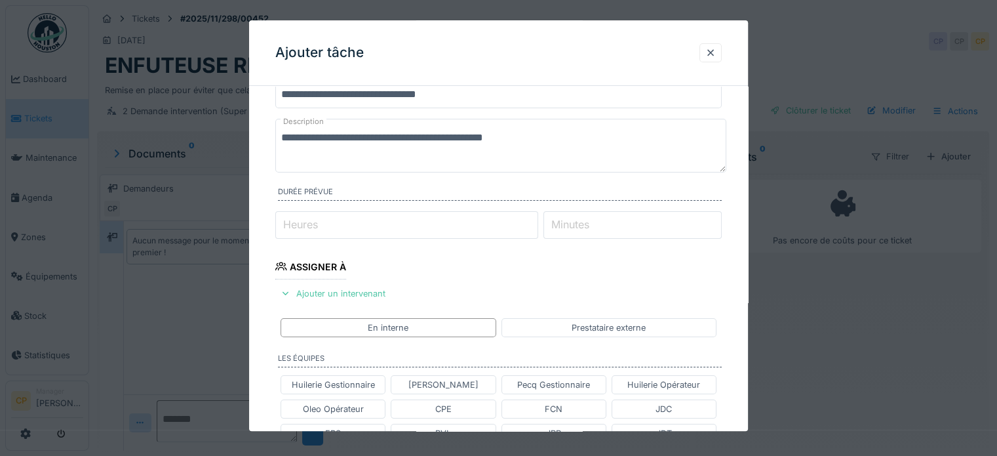
scroll to position [131, 0]
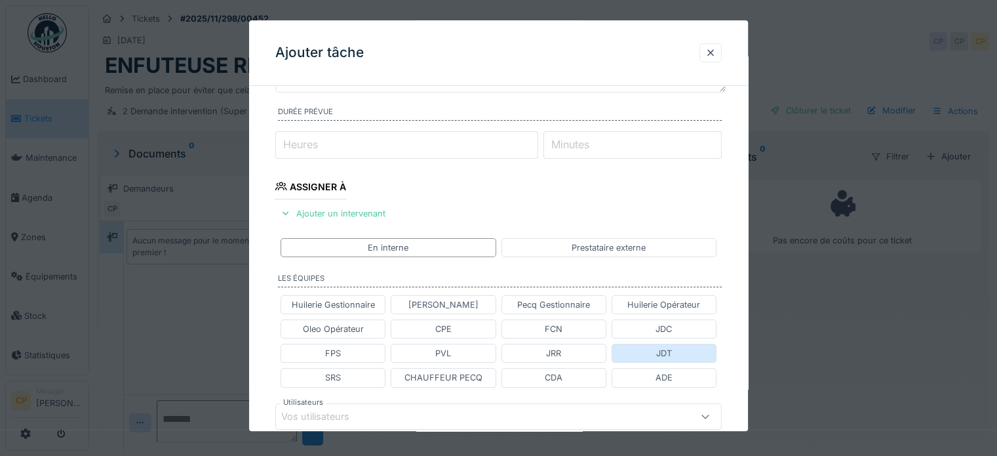
click at [663, 353] on div "JDT" at bounding box center [664, 353] width 16 height 12
type input "****"
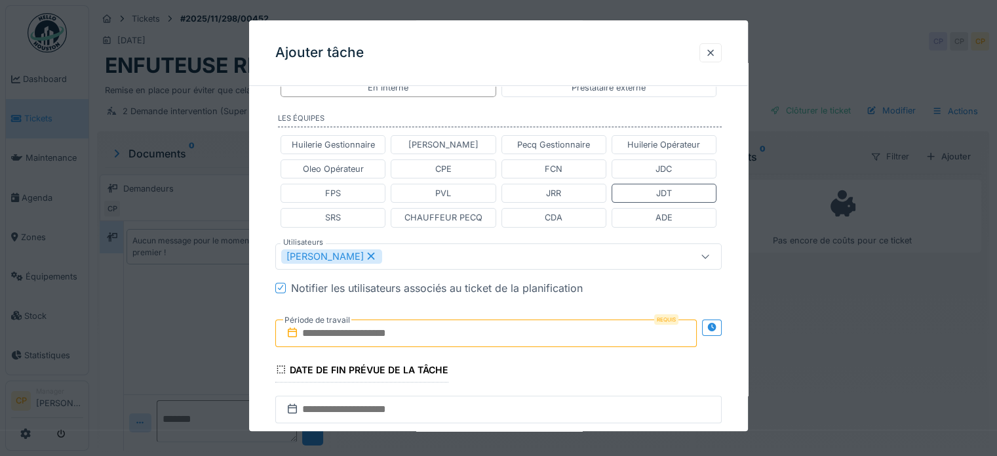
scroll to position [328, 0]
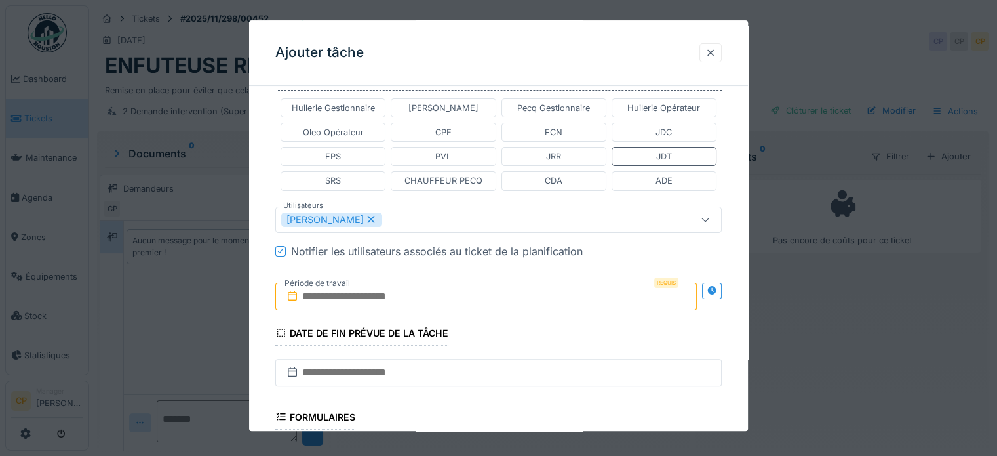
click at [459, 288] on input "text" at bounding box center [486, 297] width 422 height 28
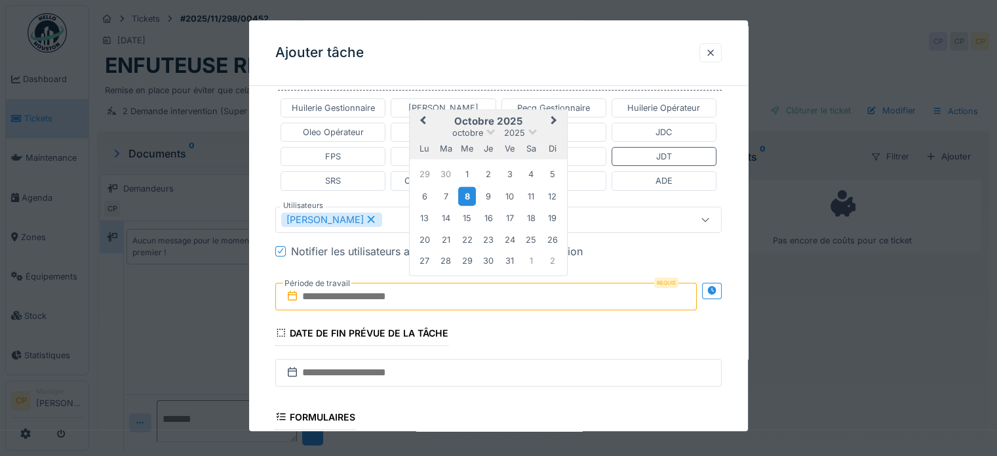
click at [470, 195] on div "8" at bounding box center [467, 196] width 18 height 19
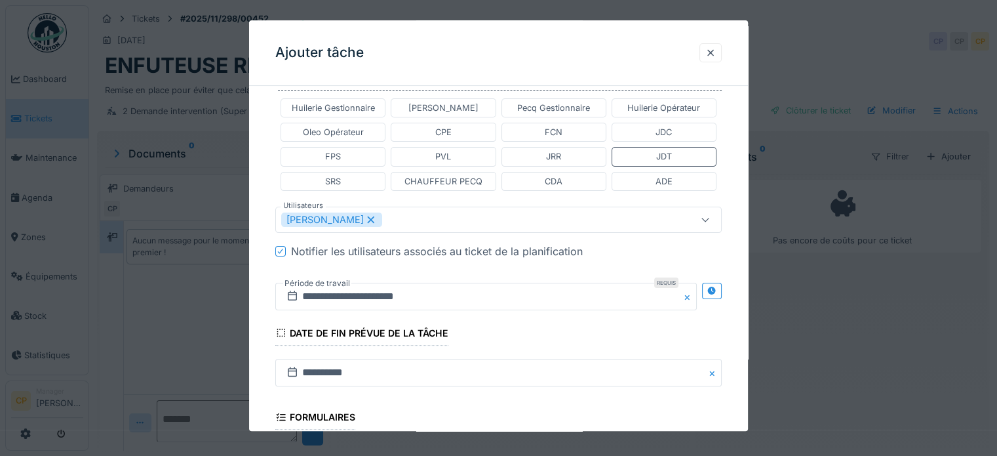
scroll to position [527, 0]
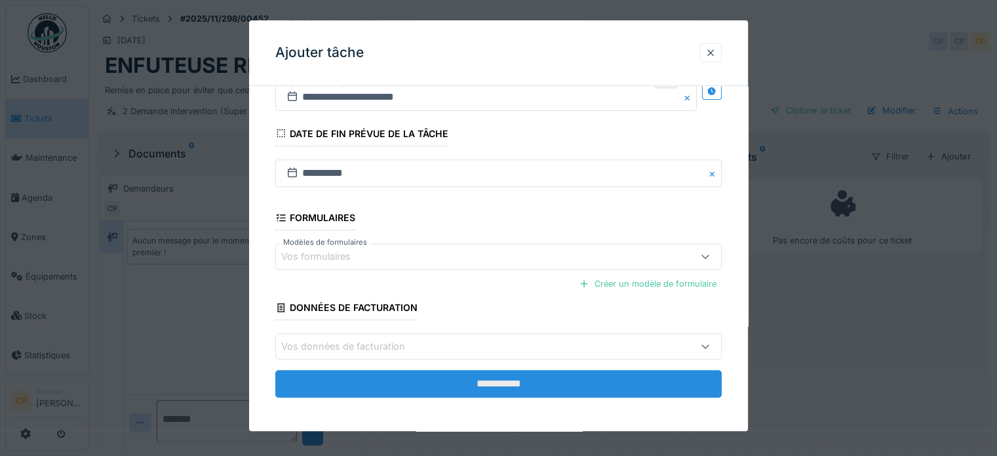
click at [501, 380] on input "**********" at bounding box center [498, 384] width 446 height 28
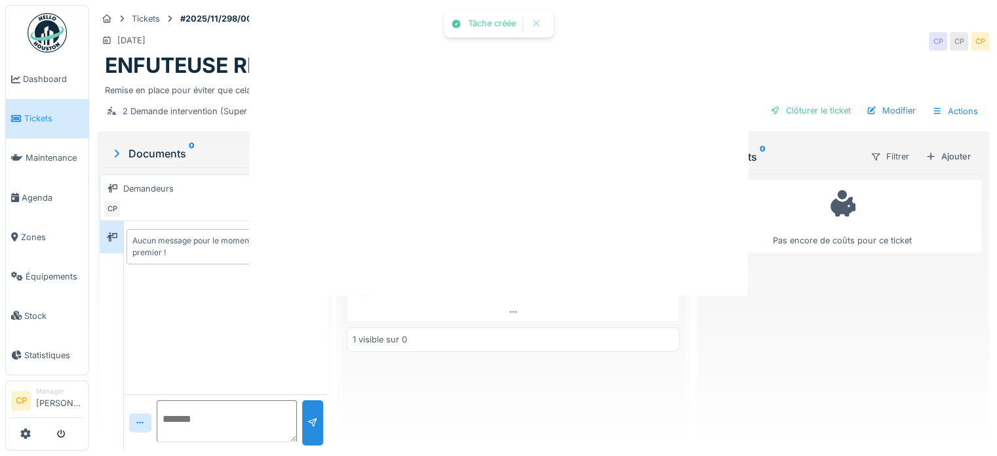
scroll to position [0, 0]
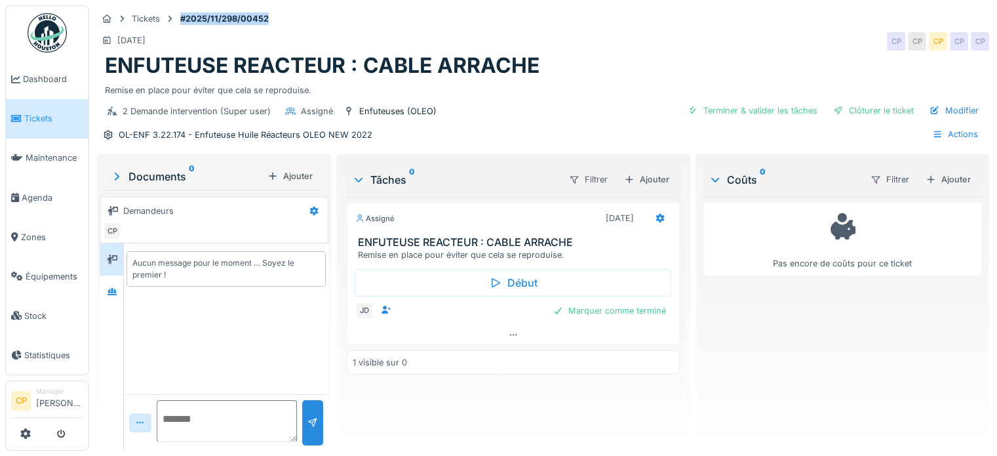
drag, startPoint x: 273, startPoint y: 20, endPoint x: 179, endPoint y: 19, distance: 93.8
click at [179, 19] on div "Tickets #2025/11/298/00452" at bounding box center [543, 18] width 892 height 16
copy strong "#2025/11/298/00452"
